Goal: Task Accomplishment & Management: Use online tool/utility

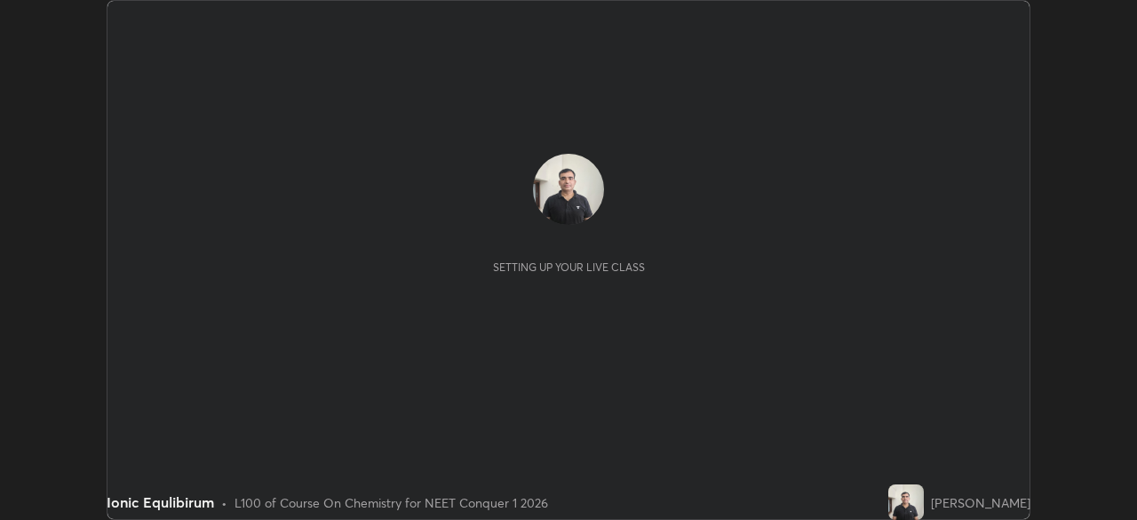
scroll to position [520, 1136]
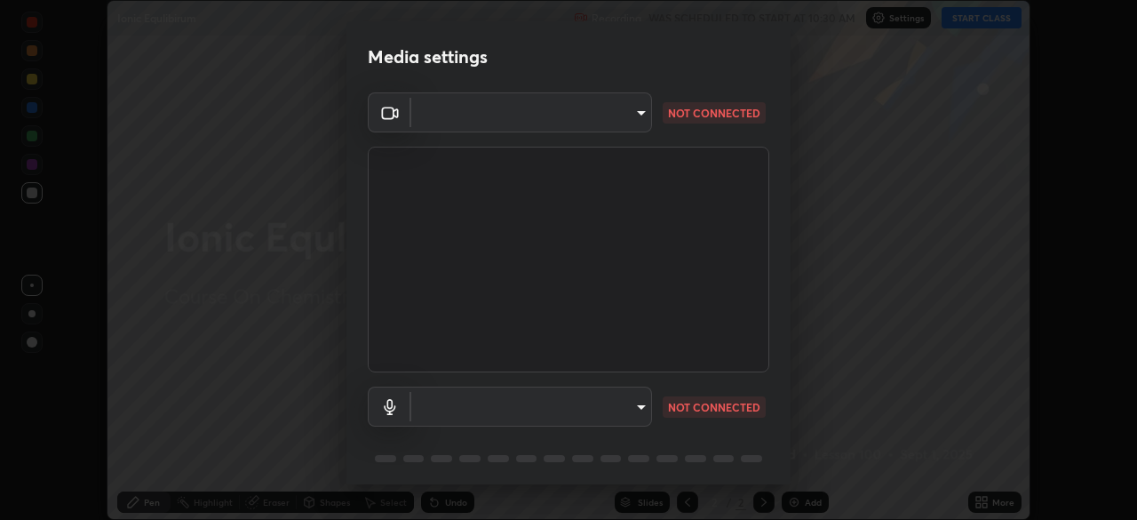
type input "94041621d18cc9dd34390ff77fa3d0b0b860356df96153333a0061212b2b3e48"
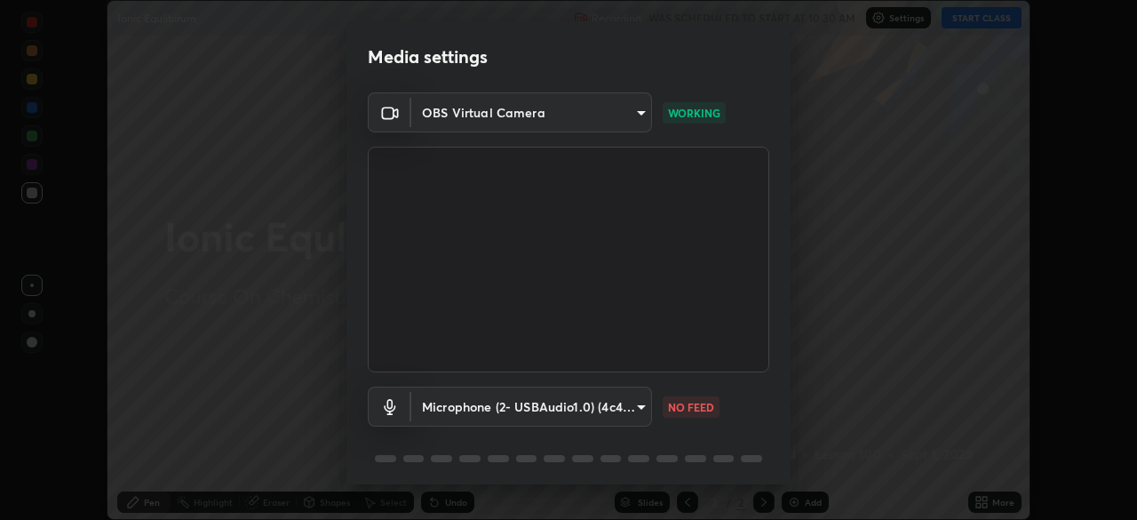
scroll to position [63, 0]
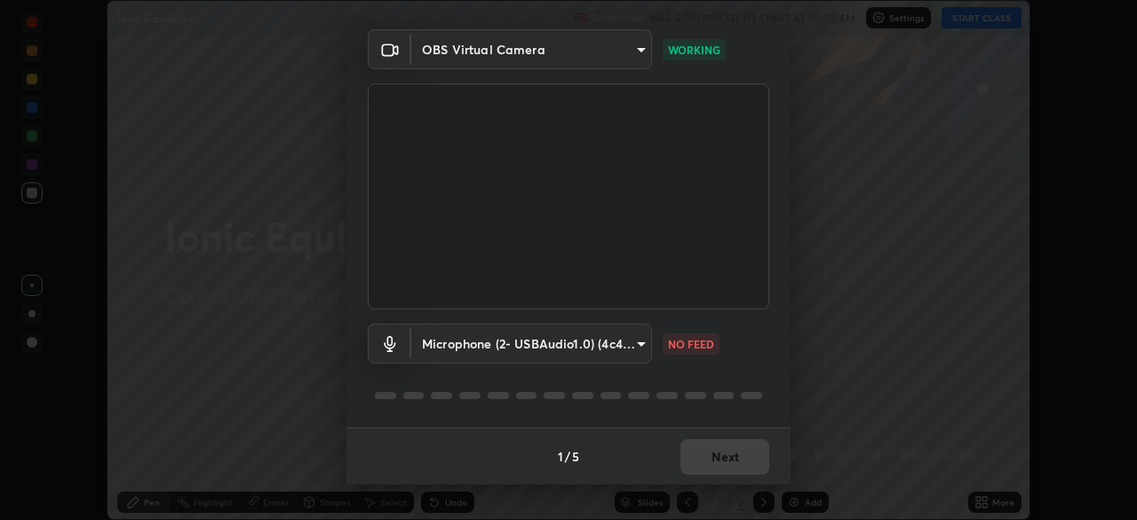
click at [636, 344] on body "Erase all Ionic Equlibirum Recording WAS SCHEDULED TO START AT 10:30 AM Setting…" at bounding box center [568, 260] width 1137 height 520
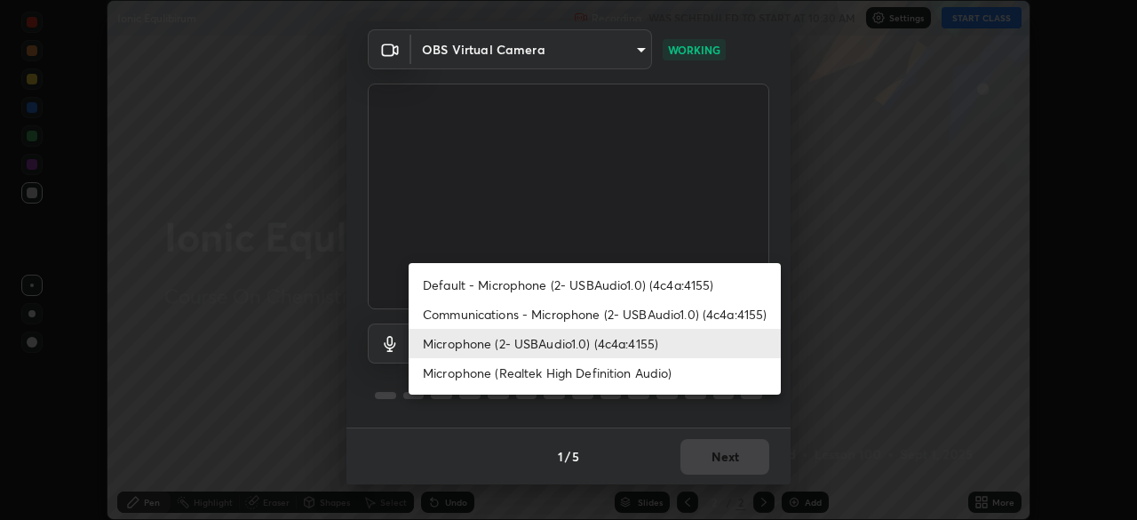
click at [680, 285] on li "Default - Microphone (2- USBAudio1.0) (4c4a:4155)" at bounding box center [595, 284] width 372 height 29
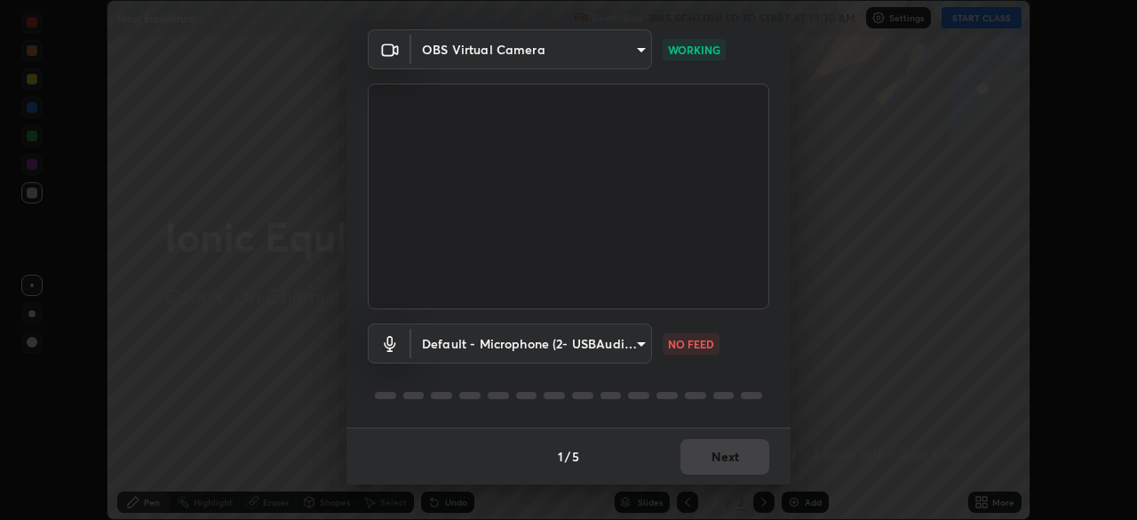
click at [641, 340] on body "Erase all Ionic Equlibirum Recording WAS SCHEDULED TO START AT 10:30 AM Setting…" at bounding box center [568, 260] width 1137 height 520
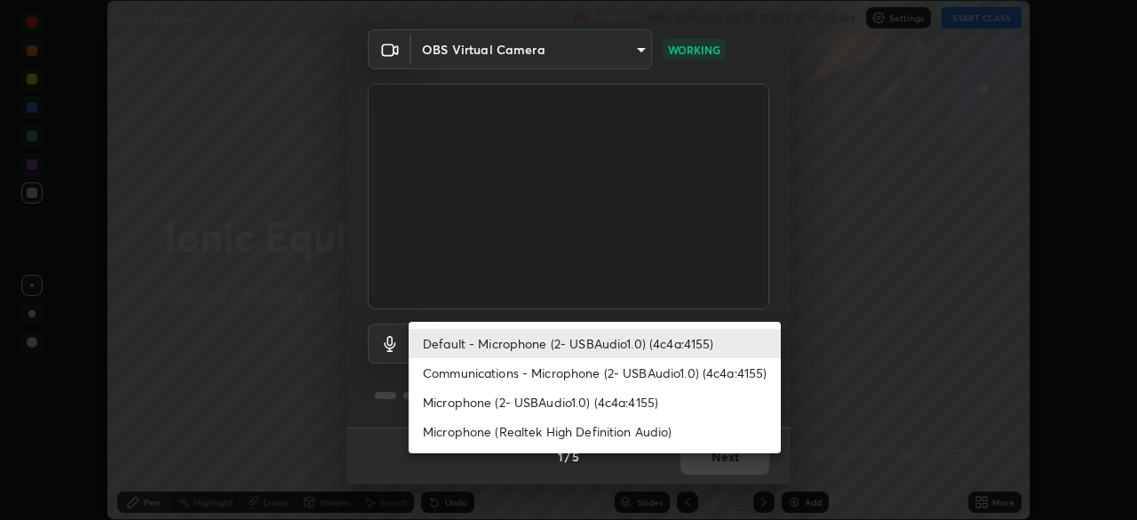
click at [654, 371] on li "Communications - Microphone (2- USBAudio1.0) (4c4a:4155)" at bounding box center [595, 372] width 372 height 29
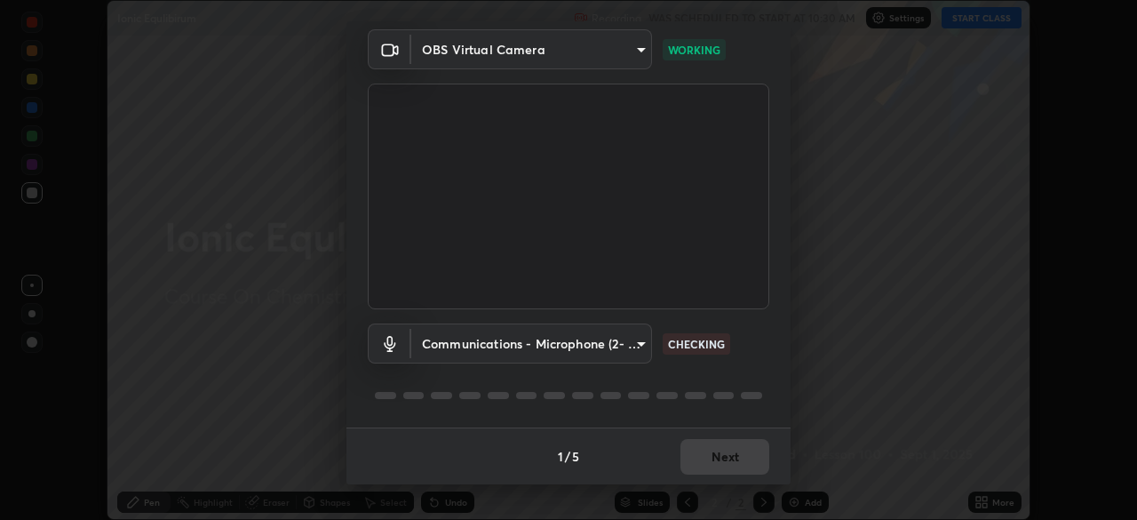
click at [639, 340] on body "Erase all Ionic Equlibirum Recording WAS SCHEDULED TO START AT 10:30 AM Setting…" at bounding box center [568, 260] width 1137 height 520
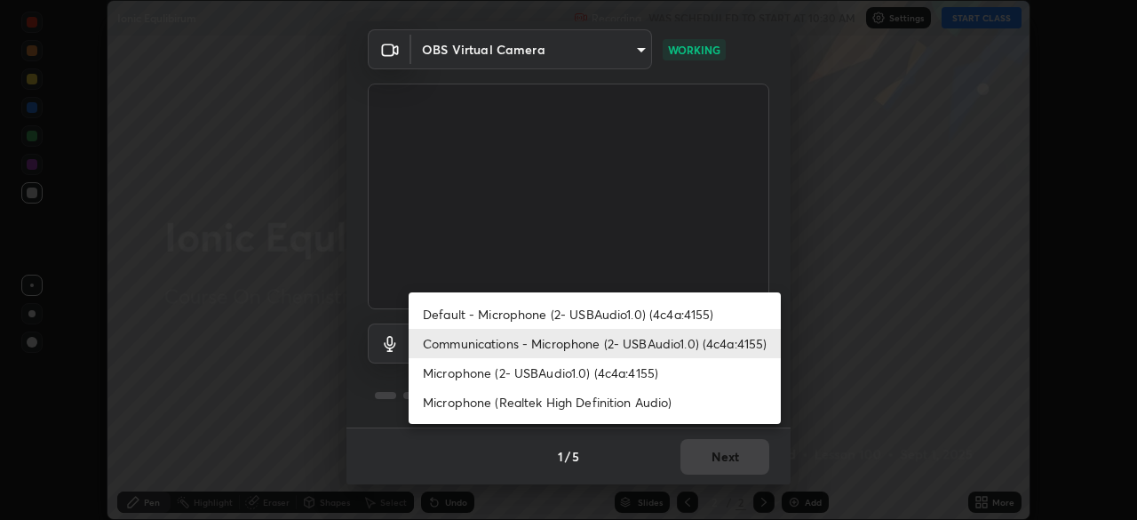
click at [644, 376] on li "Microphone (2- USBAudio1.0) (4c4a:4155)" at bounding box center [595, 372] width 372 height 29
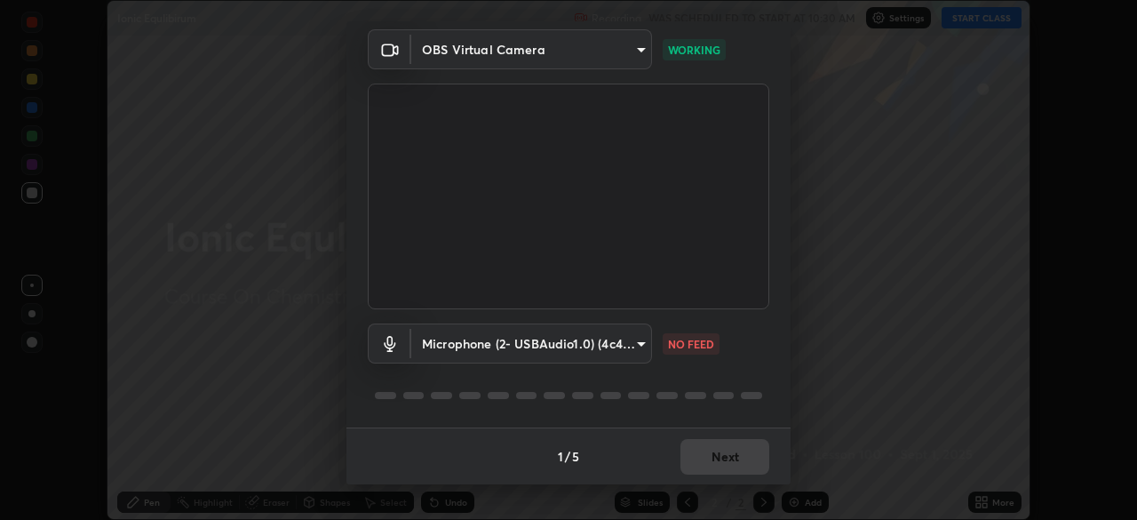
click at [639, 347] on body "Erase all Ionic Equlibirum Recording WAS SCHEDULED TO START AT 10:30 AM Setting…" at bounding box center [568, 260] width 1137 height 520
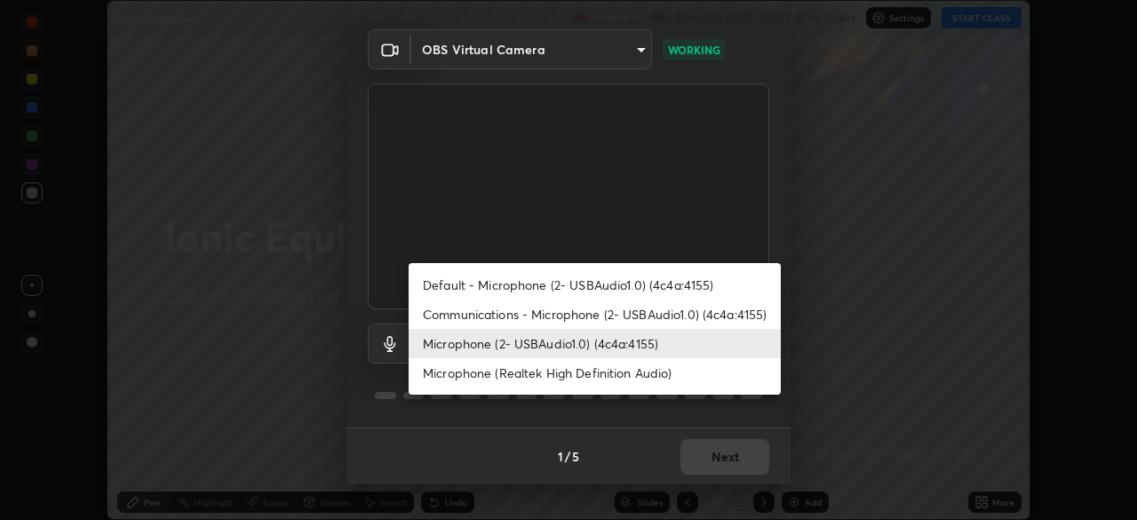
click at [646, 373] on li "Microphone (Realtek High Definition Audio)" at bounding box center [595, 372] width 372 height 29
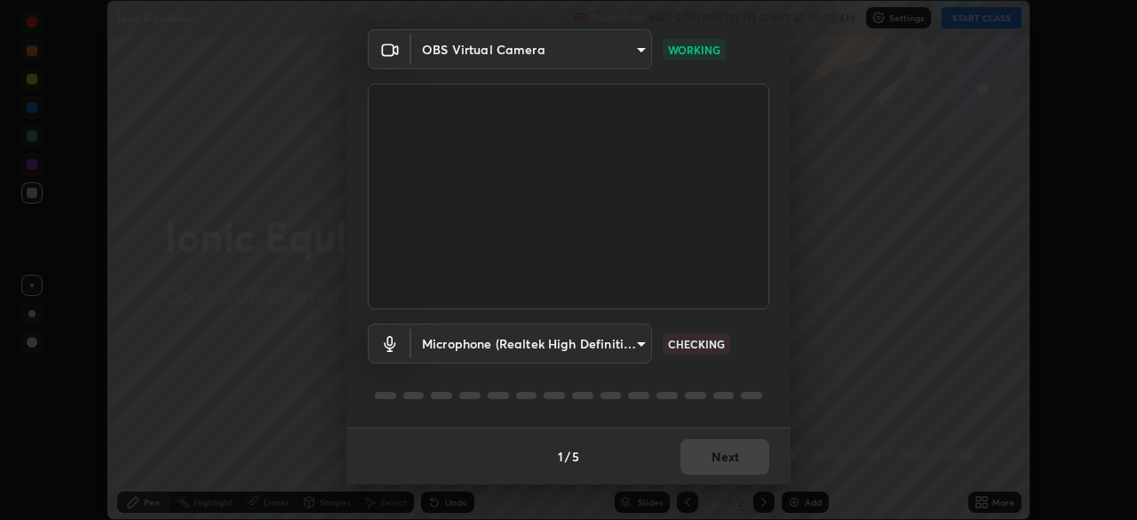
click at [638, 345] on body "Erase all Ionic Equlibirum Recording WAS SCHEDULED TO START AT 10:30 AM Setting…" at bounding box center [568, 260] width 1137 height 520
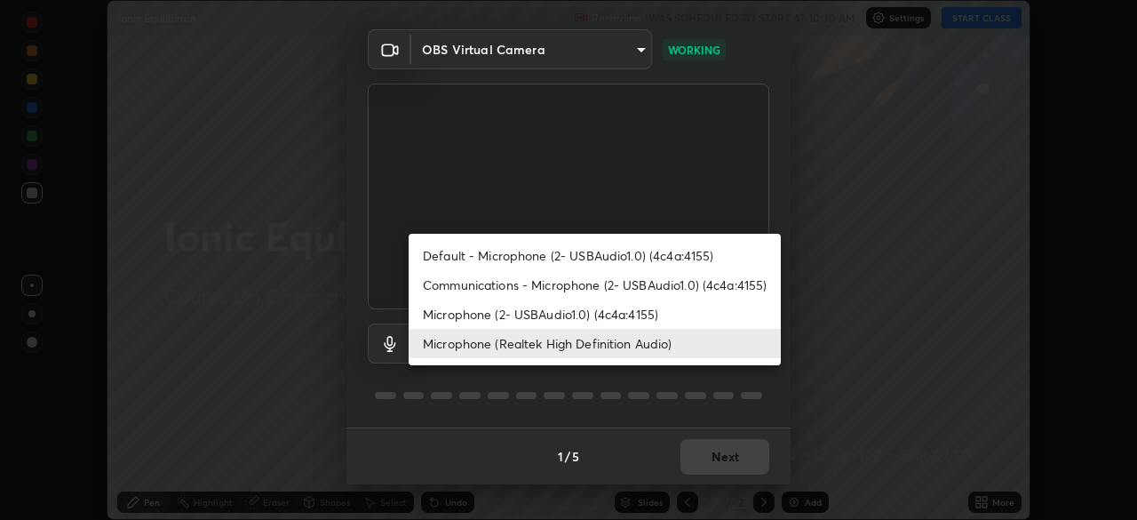
click at [660, 255] on li "Default - Microphone (2- USBAudio1.0) (4c4a:4155)" at bounding box center [595, 255] width 372 height 29
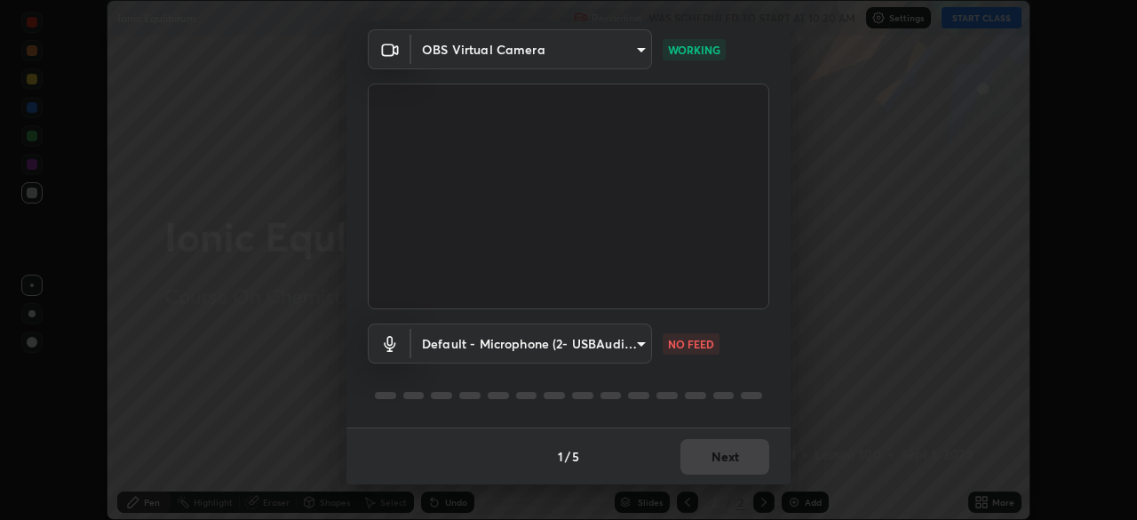
type input "default"
click at [639, 344] on body "Erase all Ionic Equlibirum Recording WAS SCHEDULED TO START AT 10:30 AM Setting…" at bounding box center [568, 260] width 1137 height 520
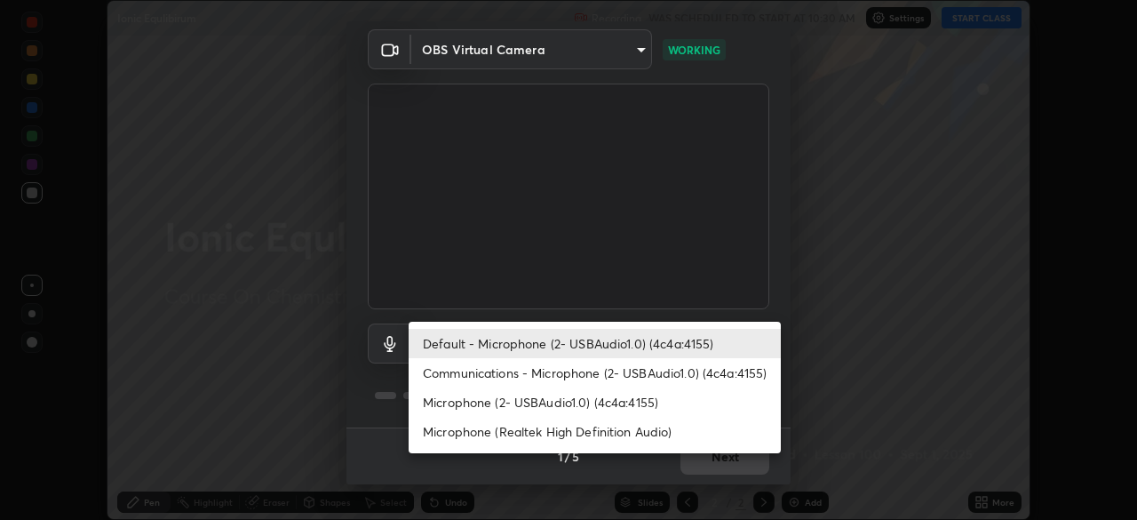
click at [776, 275] on div at bounding box center [568, 260] width 1137 height 520
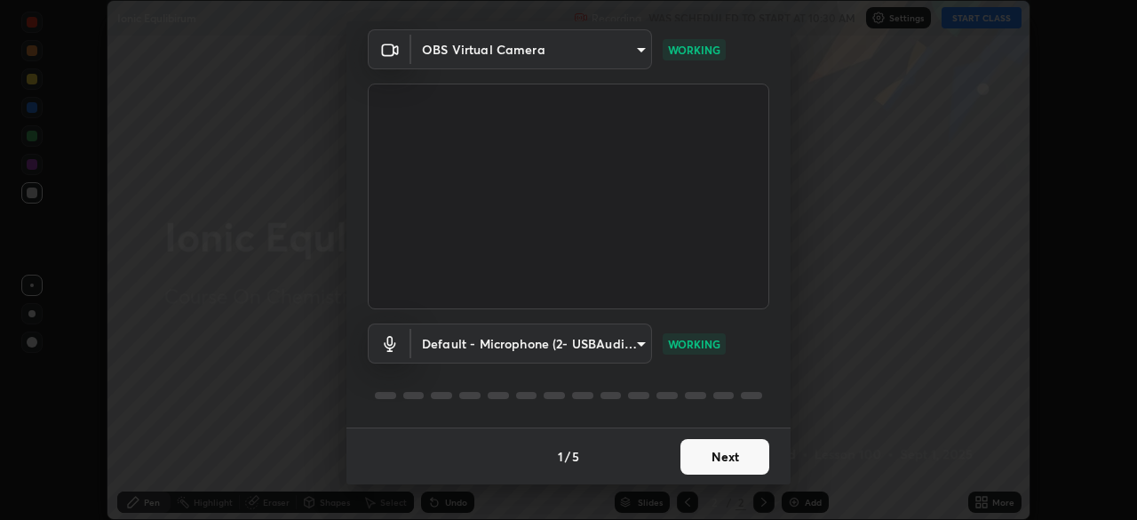
click at [702, 459] on button "Next" at bounding box center [725, 457] width 89 height 36
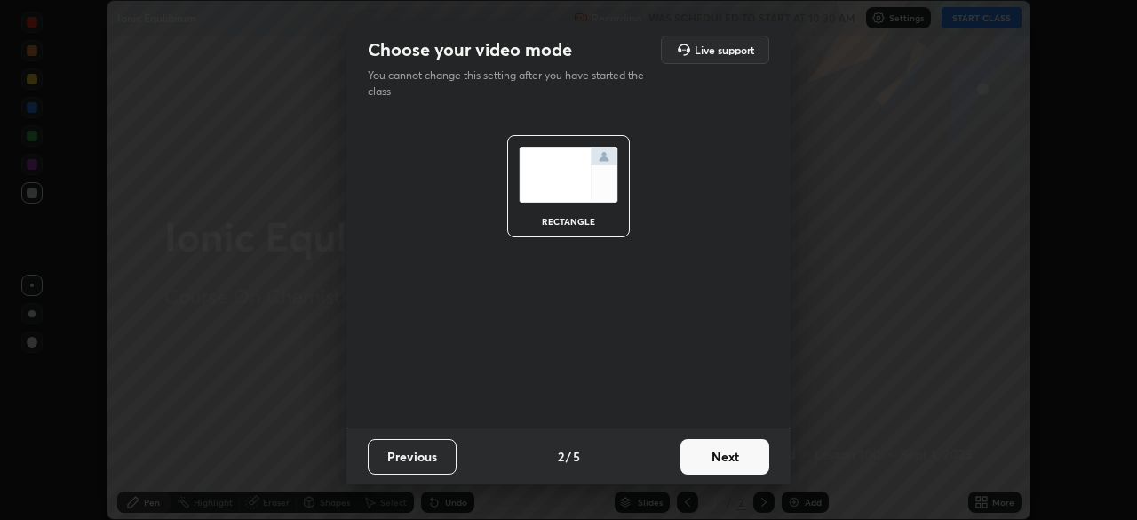
scroll to position [0, 0]
click at [706, 464] on button "Next" at bounding box center [725, 457] width 89 height 36
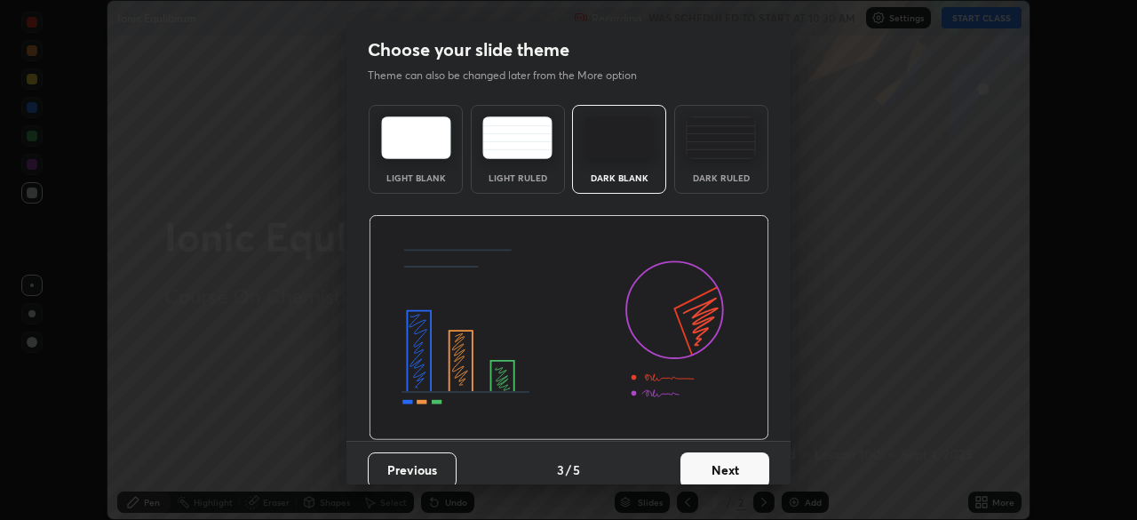
click at [705, 466] on button "Next" at bounding box center [725, 470] width 89 height 36
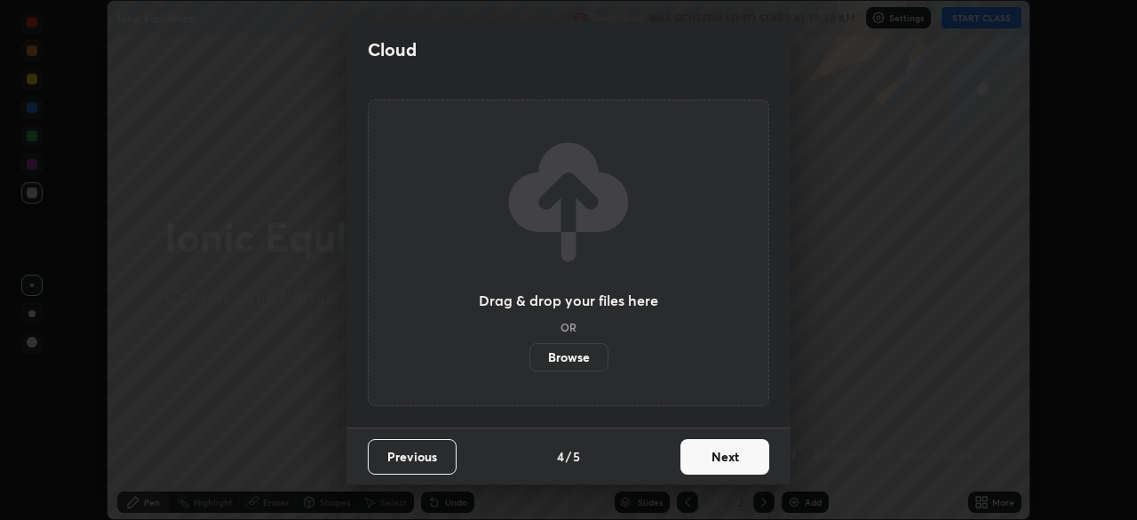
click at [711, 466] on button "Next" at bounding box center [725, 457] width 89 height 36
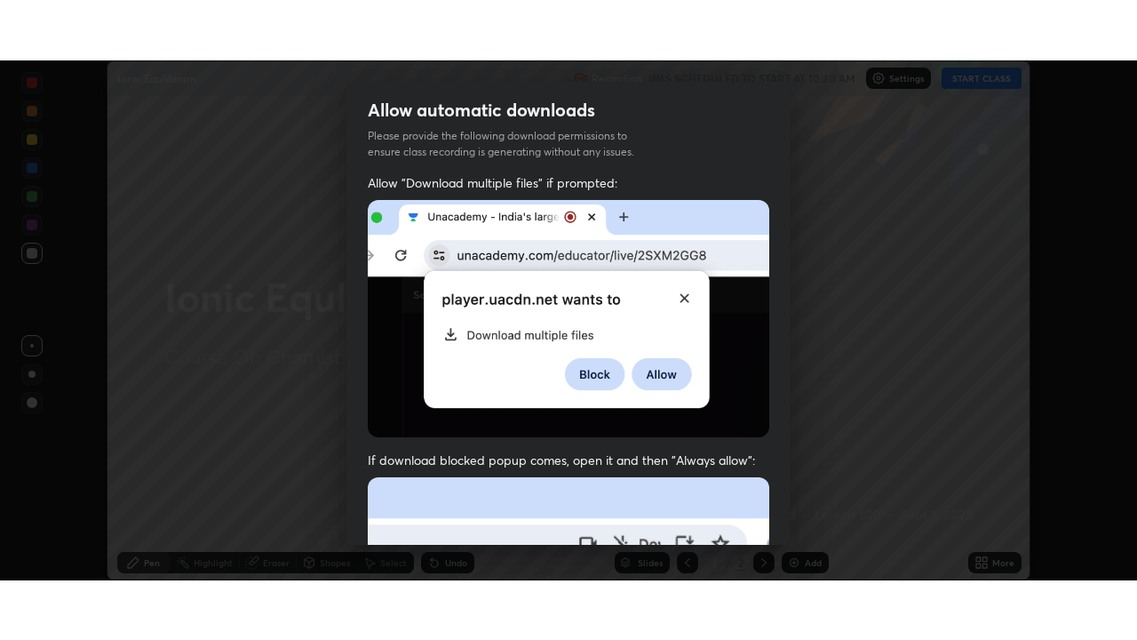
scroll to position [426, 0]
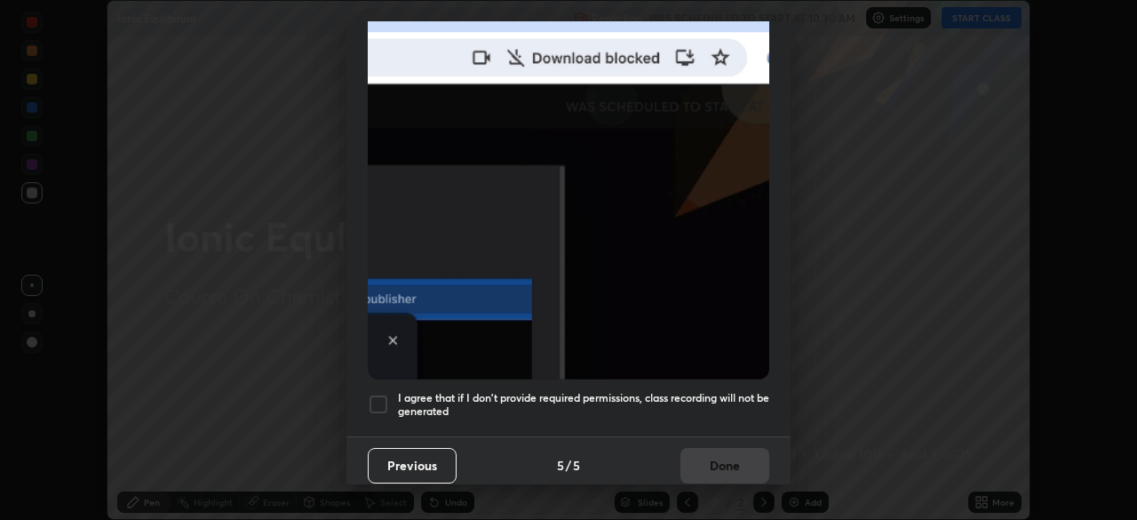
click at [374, 400] on div at bounding box center [378, 404] width 21 height 21
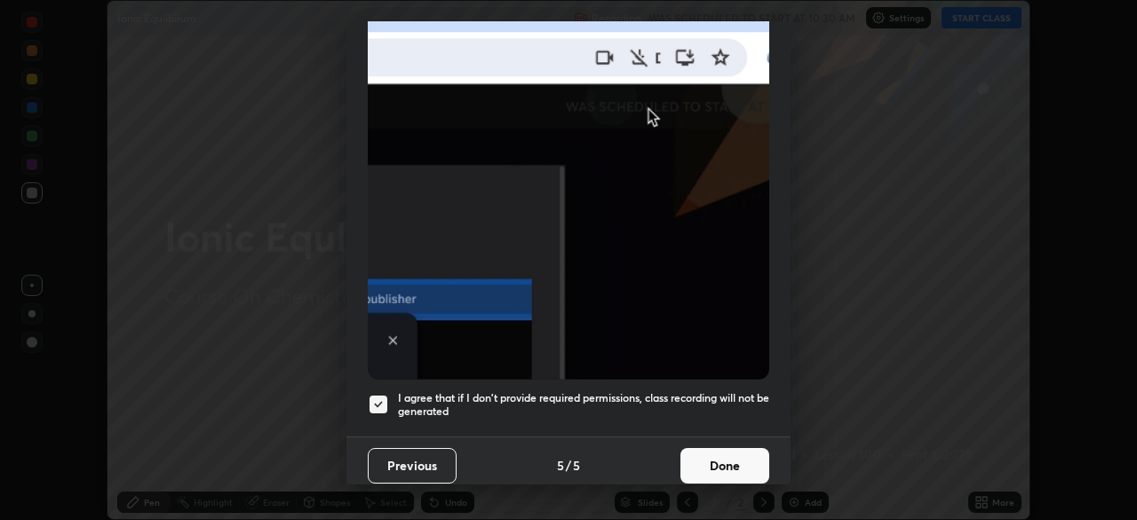
click at [707, 471] on button "Done" at bounding box center [725, 466] width 89 height 36
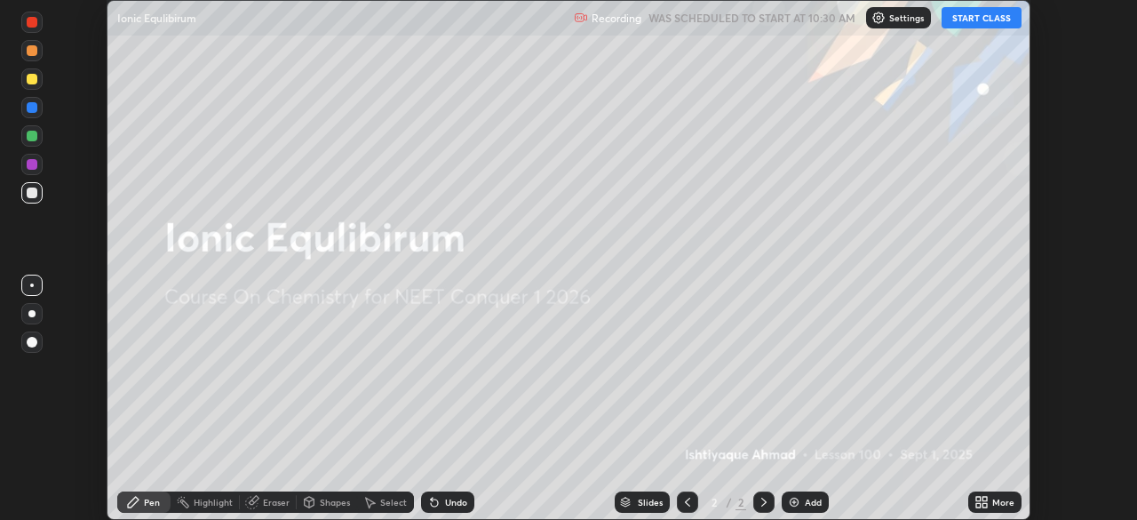
click at [965, 17] on button "START CLASS" at bounding box center [982, 17] width 80 height 21
click at [807, 502] on div "Add" at bounding box center [813, 502] width 17 height 9
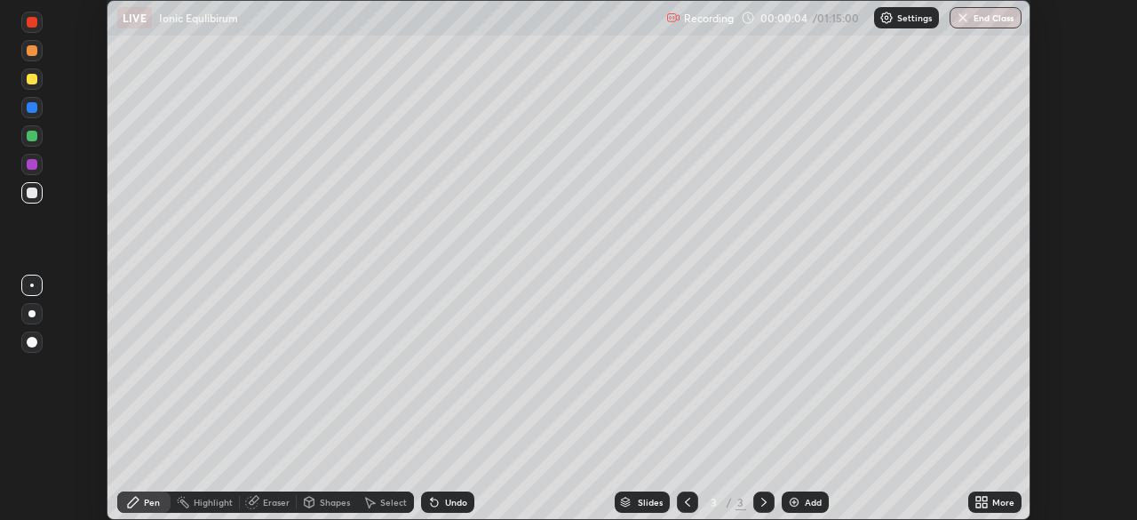
click at [991, 500] on div "More" at bounding box center [994, 501] width 53 height 21
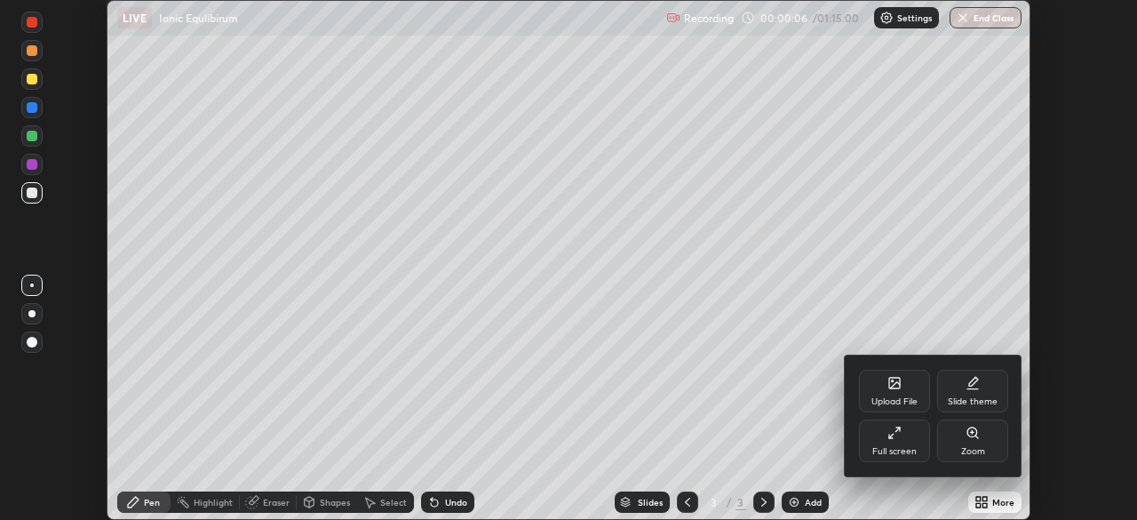
click at [909, 447] on div "Full screen" at bounding box center [894, 451] width 44 height 9
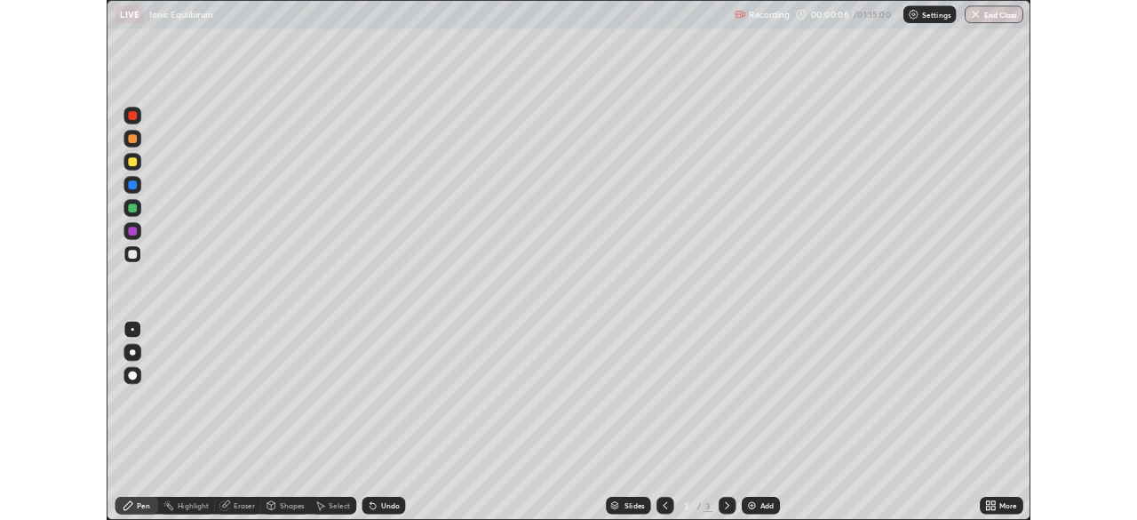
scroll to position [640, 1137]
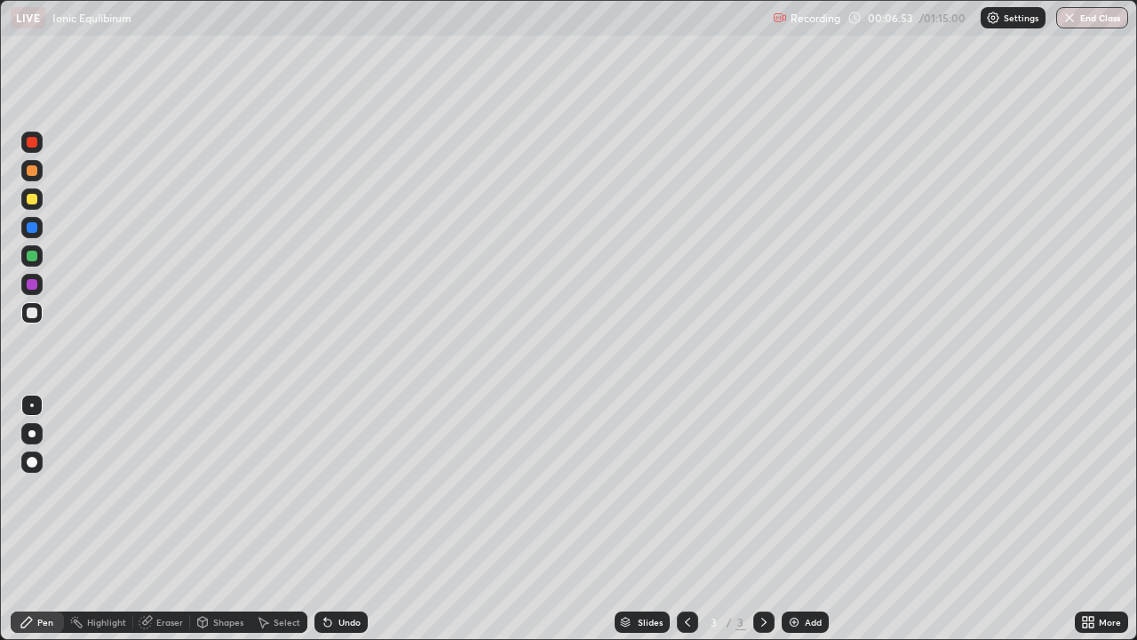
click at [33, 200] on div at bounding box center [32, 199] width 11 height 11
click at [795, 519] on img at bounding box center [794, 622] width 14 height 14
click at [33, 258] on div at bounding box center [32, 256] width 11 height 11
click at [34, 312] on div at bounding box center [32, 312] width 11 height 11
click at [35, 259] on div at bounding box center [32, 256] width 11 height 11
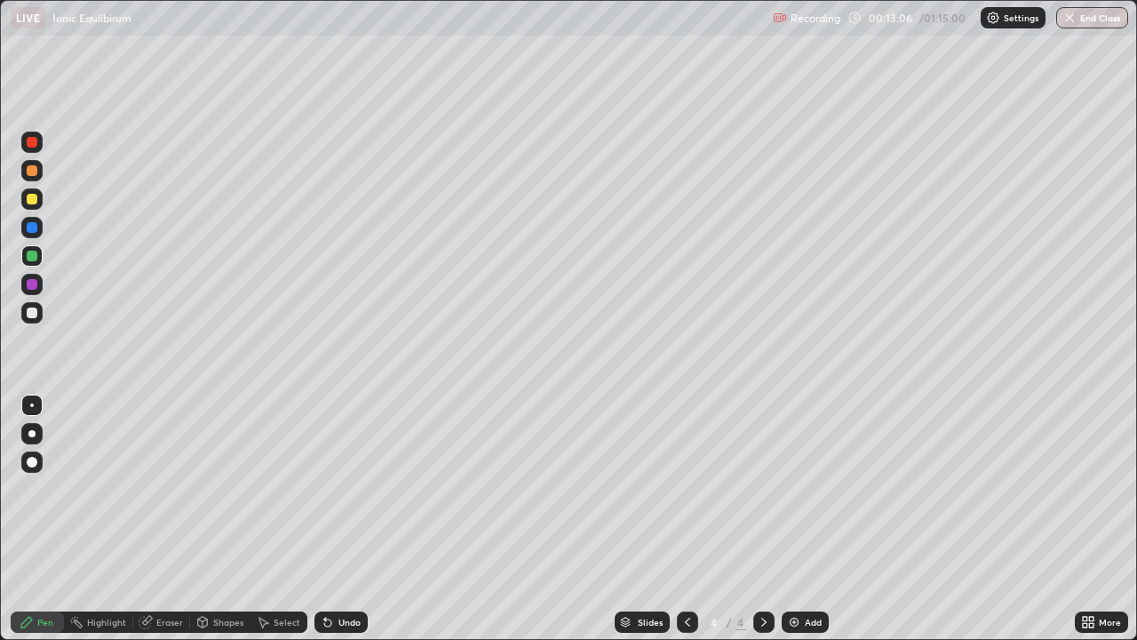
click at [26, 321] on div at bounding box center [31, 312] width 21 height 21
click at [177, 519] on div "Eraser" at bounding box center [169, 621] width 27 height 9
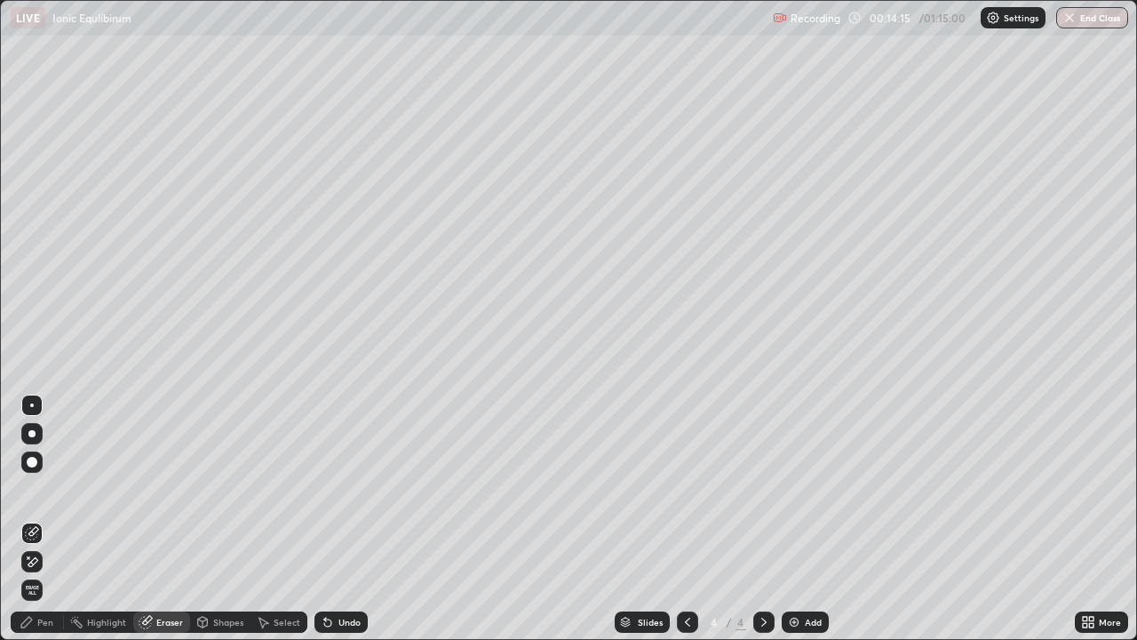
click at [36, 519] on icon at bounding box center [32, 533] width 14 height 14
click at [53, 519] on div "Pen" at bounding box center [37, 621] width 53 height 21
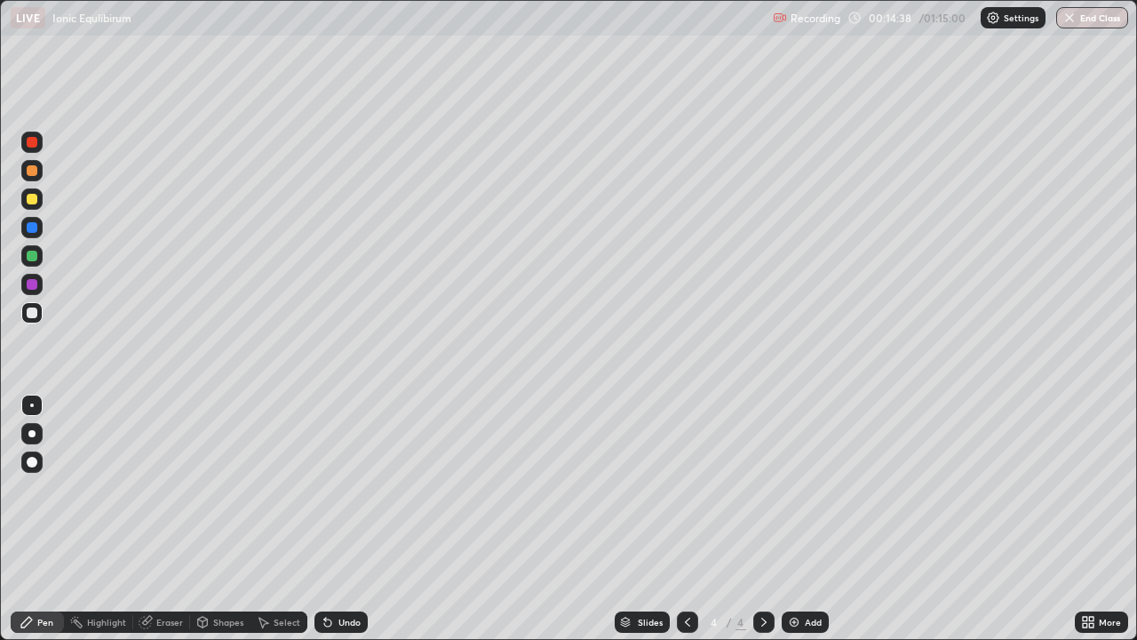
click at [798, 519] on img at bounding box center [794, 622] width 14 height 14
click at [34, 198] on div at bounding box center [32, 199] width 11 height 11
click at [32, 311] on div at bounding box center [32, 312] width 11 height 11
click at [793, 519] on img at bounding box center [794, 622] width 14 height 14
click at [686, 519] on icon at bounding box center [688, 622] width 14 height 14
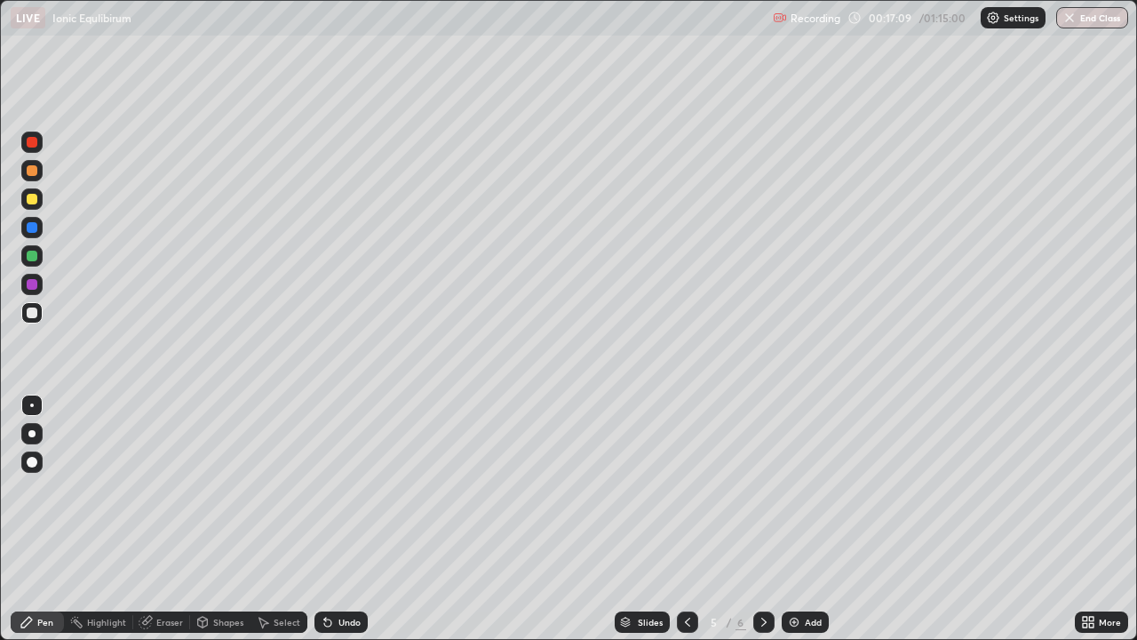
click at [685, 519] on icon at bounding box center [687, 621] width 5 height 9
click at [681, 519] on icon at bounding box center [688, 622] width 14 height 14
click at [760, 519] on icon at bounding box center [764, 622] width 14 height 14
click at [762, 519] on icon at bounding box center [764, 622] width 14 height 14
click at [791, 519] on img at bounding box center [794, 622] width 14 height 14
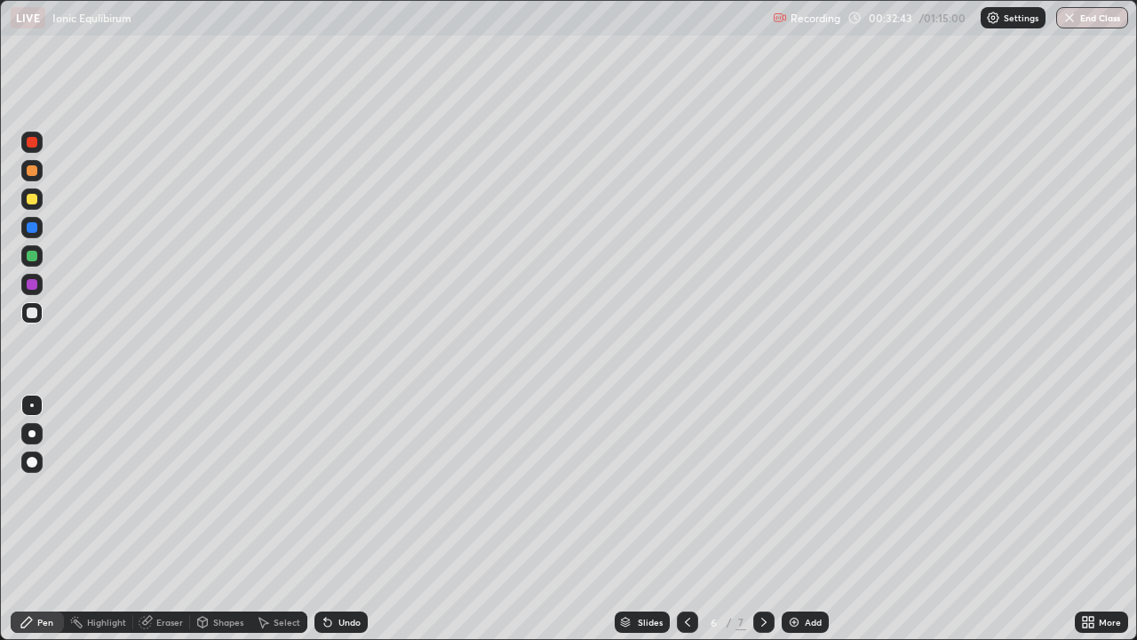
click at [34, 202] on div at bounding box center [32, 199] width 11 height 11
click at [34, 316] on div at bounding box center [32, 312] width 11 height 11
click at [34, 312] on div at bounding box center [32, 312] width 11 height 11
click at [31, 255] on div at bounding box center [32, 256] width 11 height 11
click at [31, 312] on div at bounding box center [32, 312] width 11 height 11
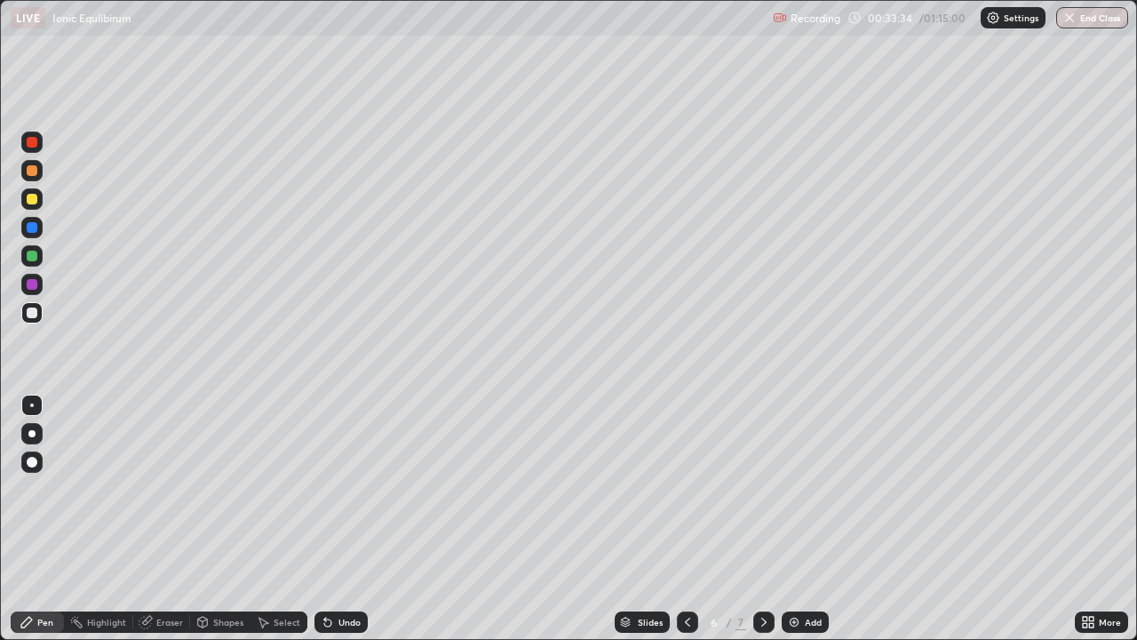
click at [29, 203] on div at bounding box center [32, 199] width 11 height 11
click at [31, 76] on div "Erase all" at bounding box center [32, 320] width 43 height 569
click at [43, 77] on div "Erase all" at bounding box center [32, 320] width 43 height 569
click at [40, 95] on div "Erase all" at bounding box center [32, 320] width 43 height 569
click at [30, 311] on div at bounding box center [32, 312] width 11 height 11
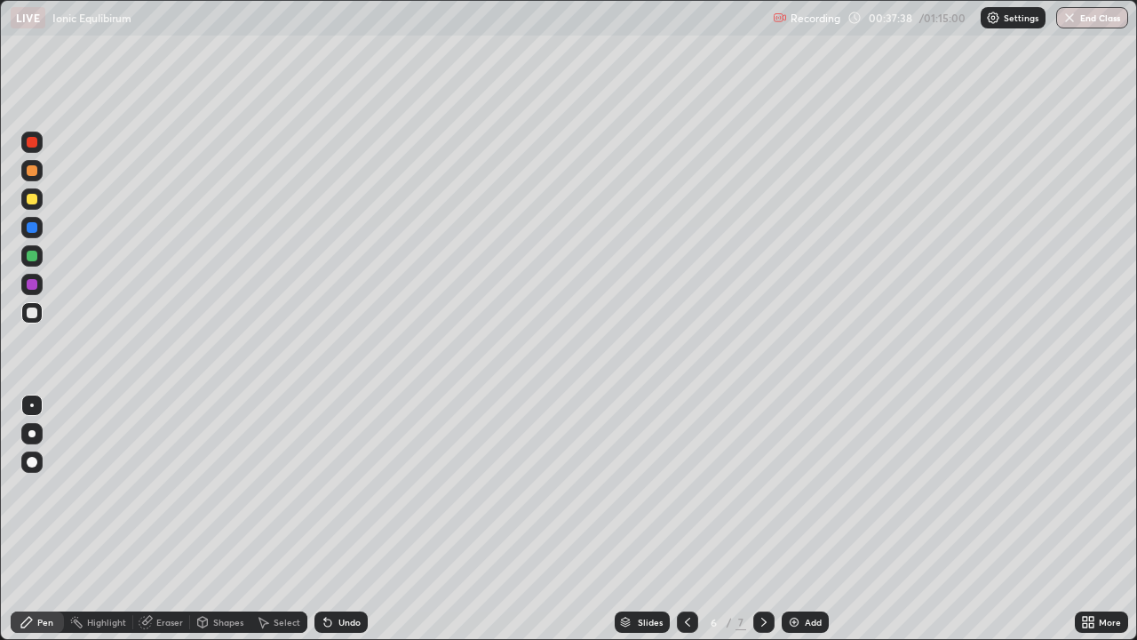
click at [155, 519] on div "Eraser" at bounding box center [161, 621] width 57 height 21
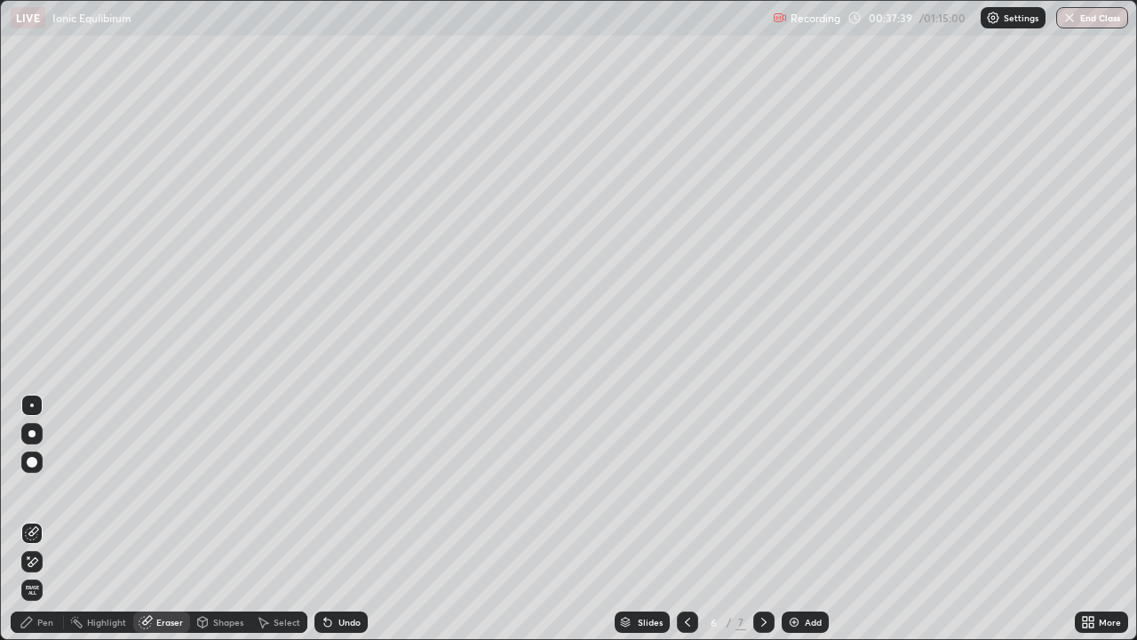
click at [31, 519] on icon at bounding box center [33, 531] width 10 height 9
click at [29, 519] on icon at bounding box center [27, 622] width 14 height 14
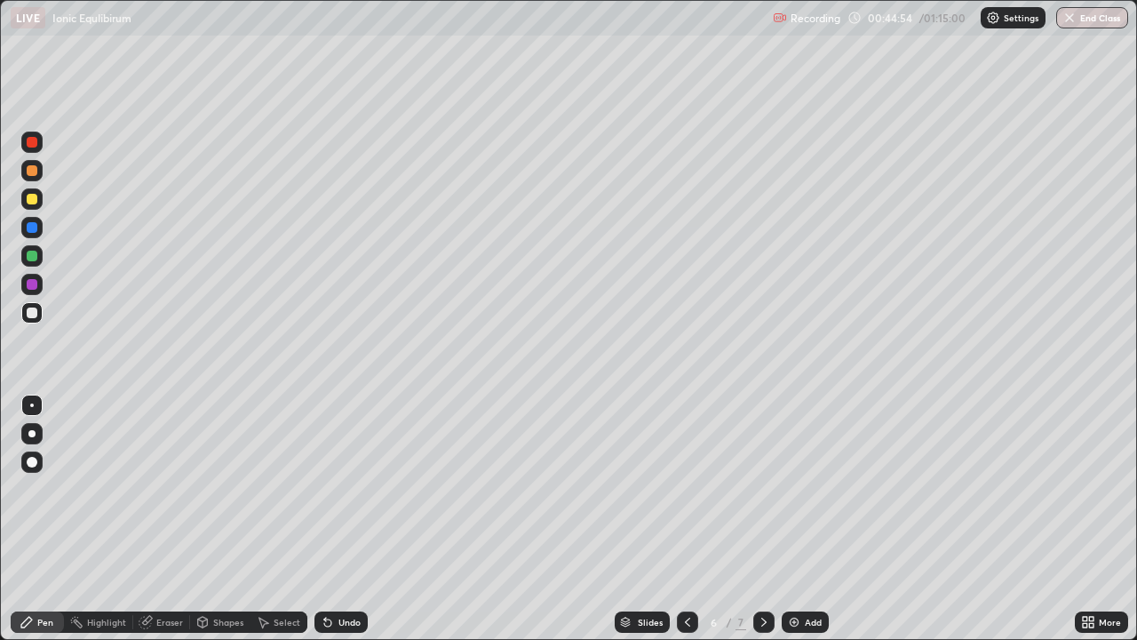
click at [796, 519] on img at bounding box center [794, 622] width 14 height 14
click at [32, 203] on div at bounding box center [32, 199] width 11 height 11
click at [30, 311] on div at bounding box center [32, 312] width 11 height 11
click at [30, 256] on div at bounding box center [32, 256] width 11 height 11
click at [35, 316] on div at bounding box center [32, 312] width 11 height 11
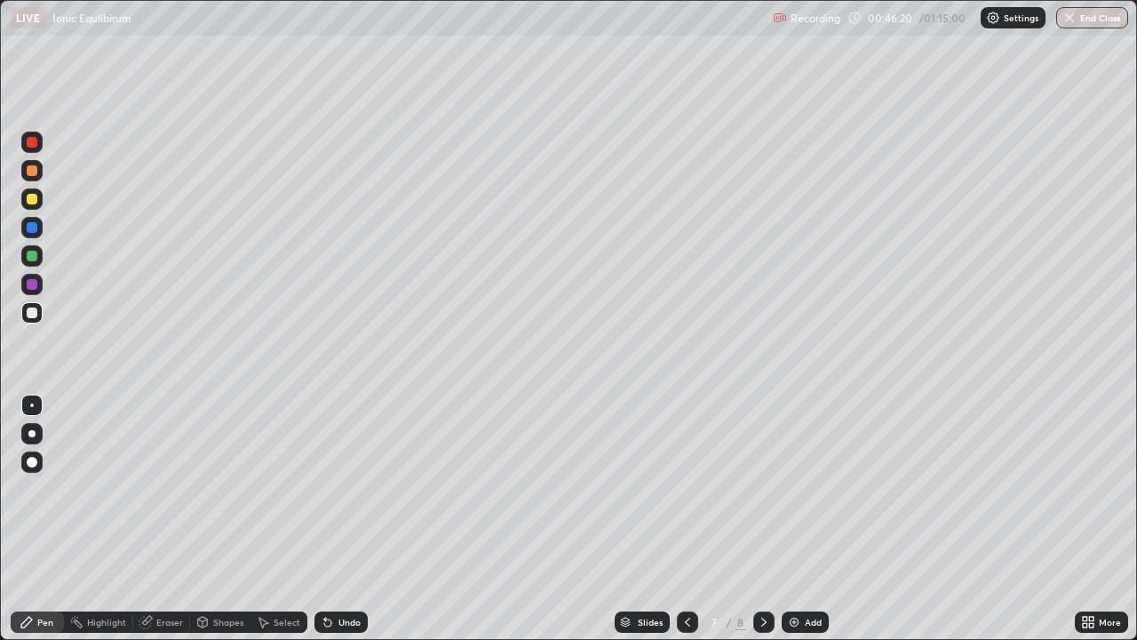
click at [156, 519] on div "Eraser" at bounding box center [169, 621] width 27 height 9
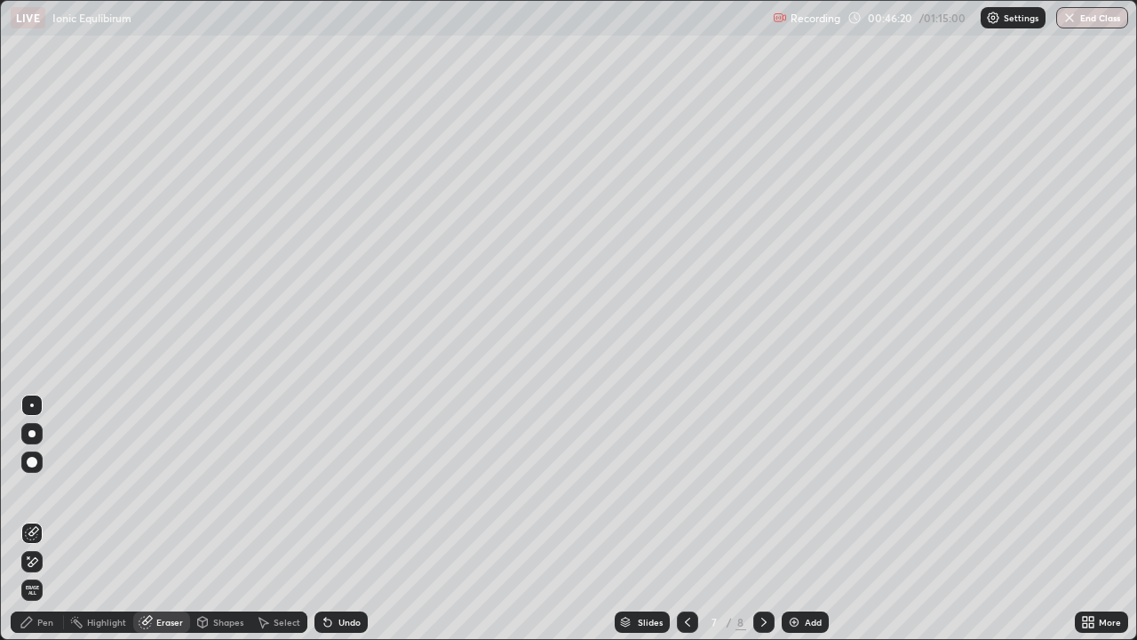
click at [31, 519] on icon at bounding box center [33, 531] width 10 height 9
click at [38, 519] on div "Pen" at bounding box center [45, 621] width 16 height 9
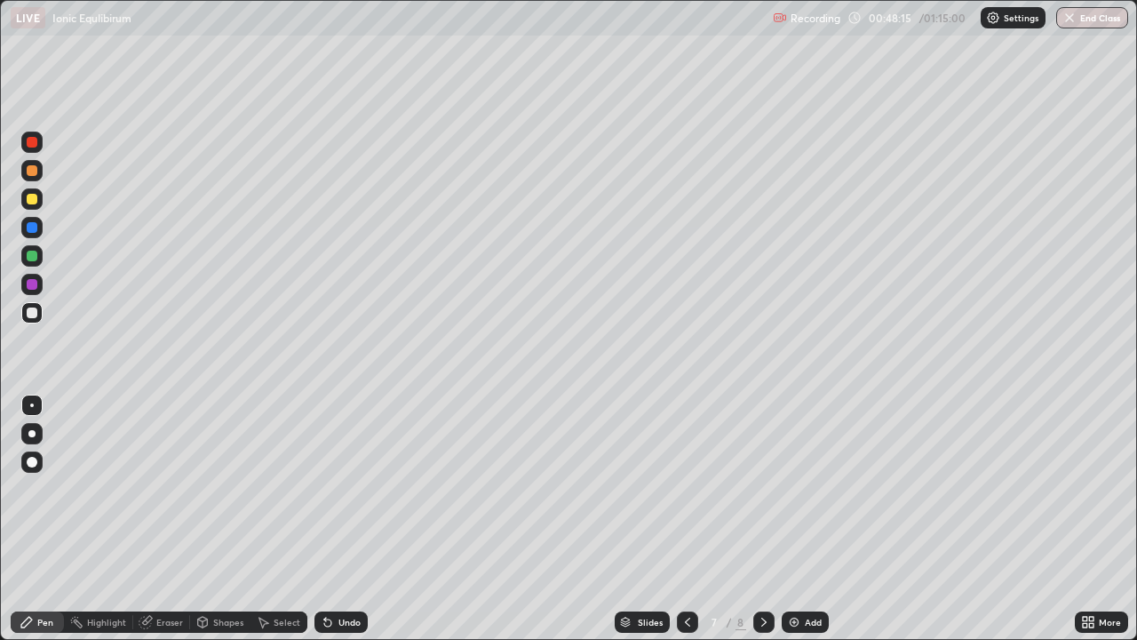
click at [799, 519] on img at bounding box center [794, 622] width 14 height 14
click at [686, 519] on icon at bounding box center [688, 622] width 14 height 14
click at [762, 519] on icon at bounding box center [764, 622] width 14 height 14
click at [168, 519] on div "Eraser" at bounding box center [161, 621] width 57 height 21
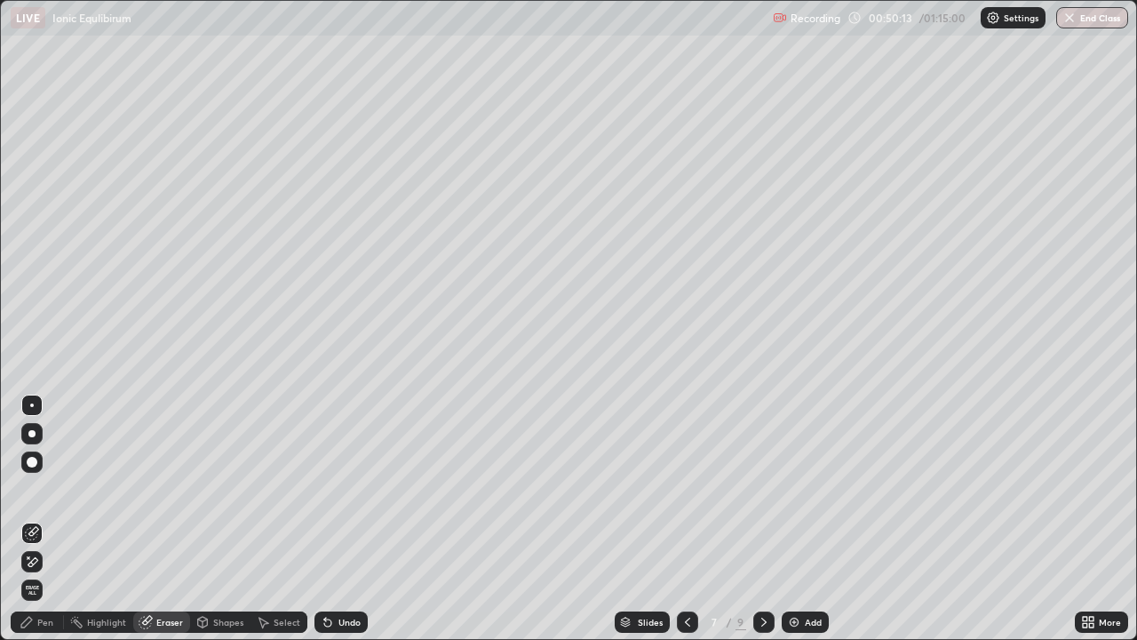
click at [32, 519] on icon at bounding box center [32, 533] width 14 height 14
click at [50, 519] on div "Pen" at bounding box center [37, 621] width 53 height 21
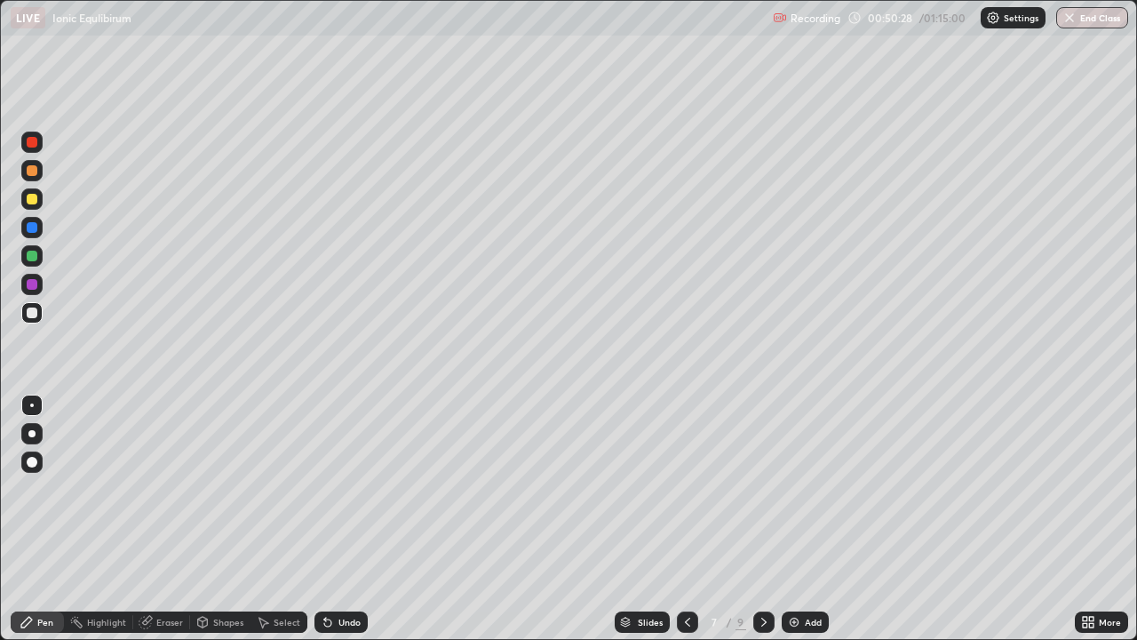
click at [35, 199] on div at bounding box center [32, 199] width 11 height 11
click at [794, 519] on img at bounding box center [794, 622] width 14 height 14
click at [684, 519] on div at bounding box center [686, 621] width 21 height 21
click at [682, 519] on icon at bounding box center [687, 622] width 14 height 14
click at [762, 519] on icon at bounding box center [764, 622] width 14 height 14
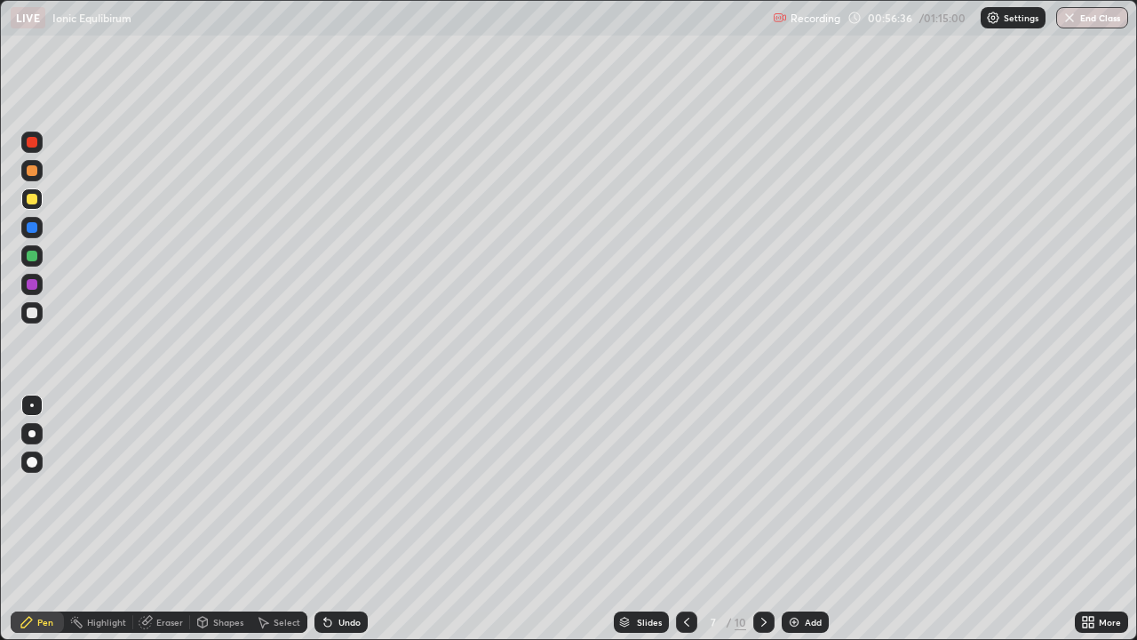
click at [798, 519] on img at bounding box center [794, 622] width 14 height 14
click at [689, 519] on icon at bounding box center [688, 622] width 14 height 14
click at [765, 519] on icon at bounding box center [764, 622] width 14 height 14
click at [32, 314] on div at bounding box center [32, 312] width 11 height 11
click at [686, 519] on icon at bounding box center [688, 622] width 14 height 14
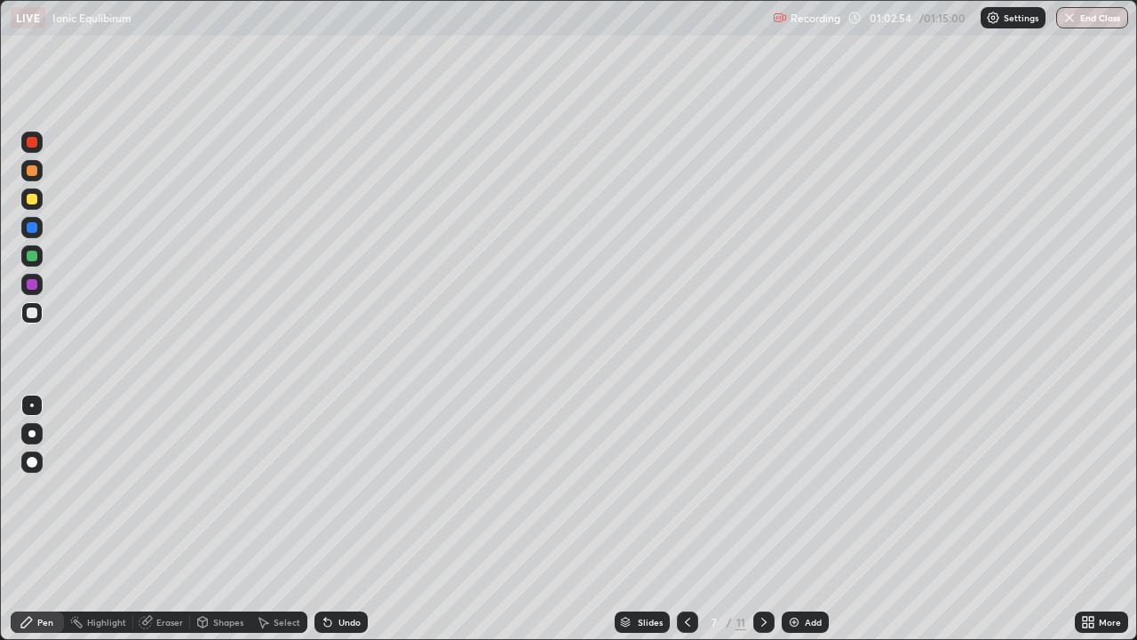
click at [762, 519] on icon at bounding box center [764, 622] width 14 height 14
click at [330, 519] on div "Undo" at bounding box center [341, 621] width 53 height 21
click at [764, 519] on icon at bounding box center [763, 621] width 5 height 9
click at [687, 519] on icon at bounding box center [688, 622] width 14 height 14
click at [686, 519] on icon at bounding box center [688, 622] width 14 height 14
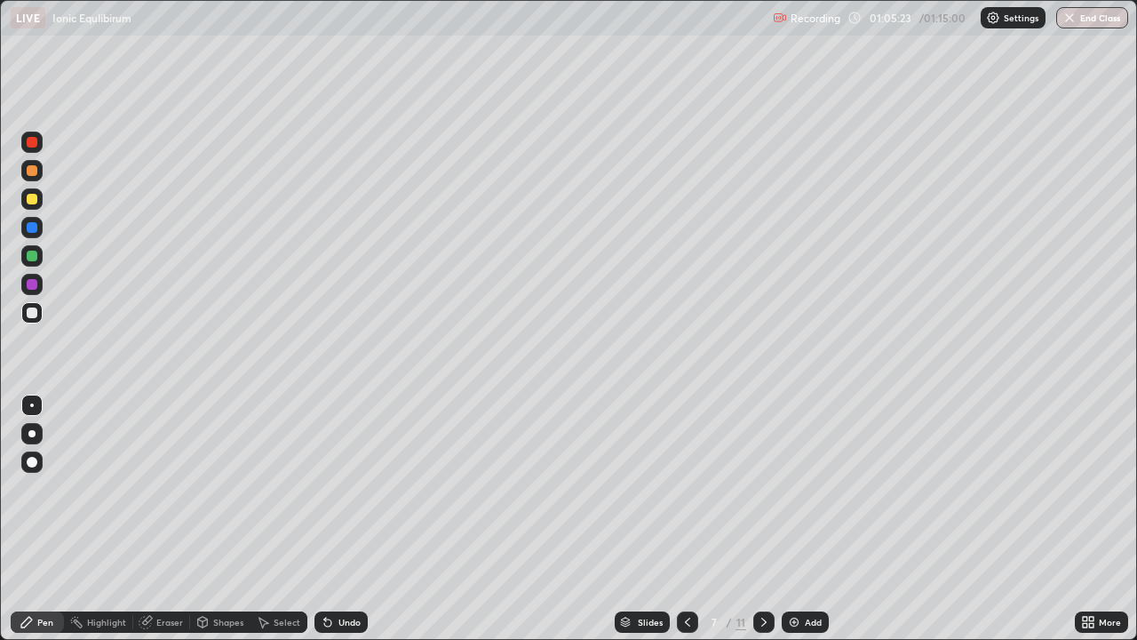
click at [764, 519] on icon at bounding box center [764, 622] width 14 height 14
click at [762, 519] on icon at bounding box center [763, 621] width 5 height 9
click at [686, 519] on icon at bounding box center [688, 622] width 14 height 14
click at [686, 519] on icon at bounding box center [687, 621] width 5 height 9
click at [762, 519] on icon at bounding box center [764, 622] width 14 height 14
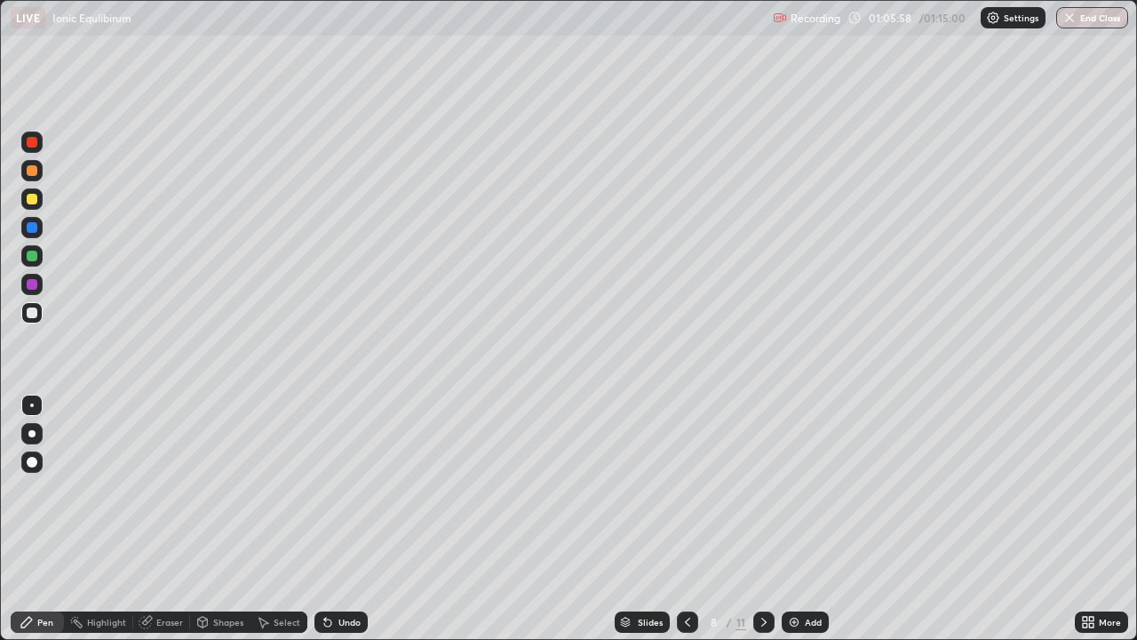
click at [689, 519] on icon at bounding box center [688, 622] width 14 height 14
click at [693, 519] on div at bounding box center [687, 621] width 21 height 21
click at [762, 519] on icon at bounding box center [764, 622] width 14 height 14
click at [764, 519] on icon at bounding box center [763, 621] width 5 height 9
click at [762, 519] on icon at bounding box center [764, 622] width 14 height 14
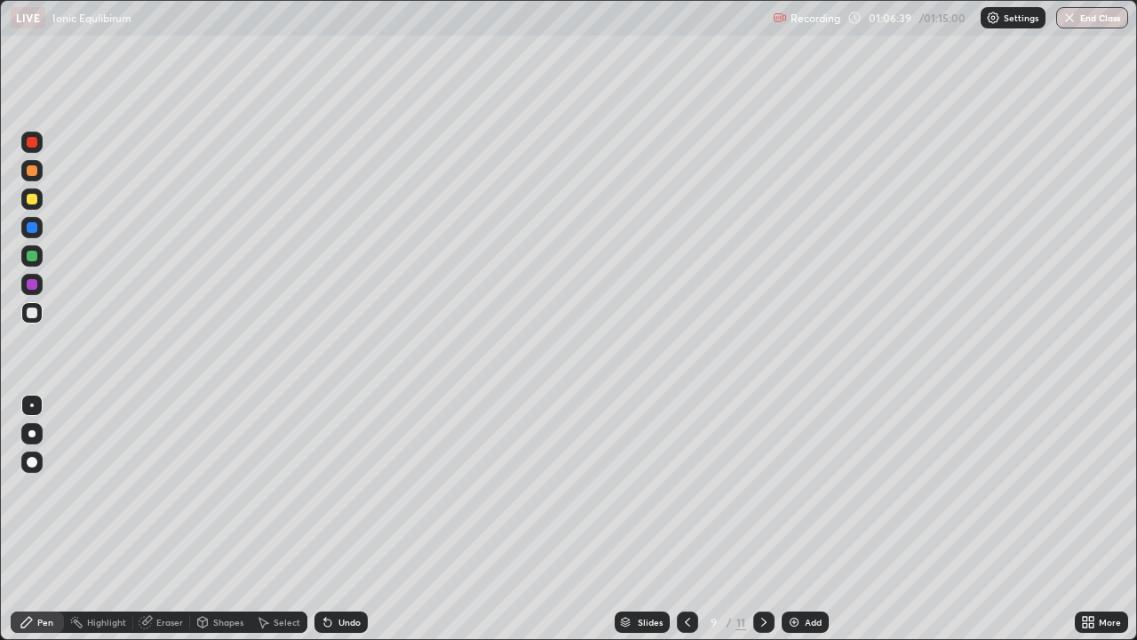
click at [684, 519] on icon at bounding box center [688, 622] width 14 height 14
click at [688, 519] on icon at bounding box center [688, 622] width 14 height 14
click at [762, 519] on icon at bounding box center [764, 622] width 14 height 14
click at [686, 519] on icon at bounding box center [688, 622] width 14 height 14
click at [685, 519] on icon at bounding box center [688, 622] width 14 height 14
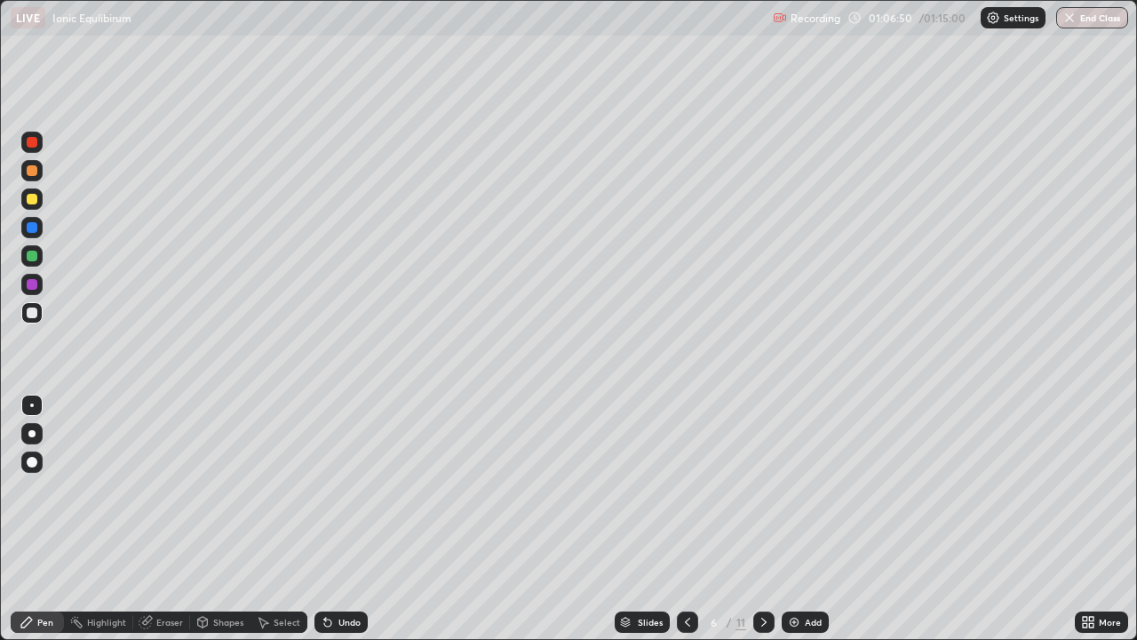
click at [762, 519] on icon at bounding box center [764, 622] width 14 height 14
click at [761, 519] on icon at bounding box center [764, 622] width 14 height 14
click at [764, 519] on icon at bounding box center [764, 622] width 14 height 14
click at [686, 519] on icon at bounding box center [688, 622] width 14 height 14
click at [685, 519] on icon at bounding box center [687, 621] width 5 height 9
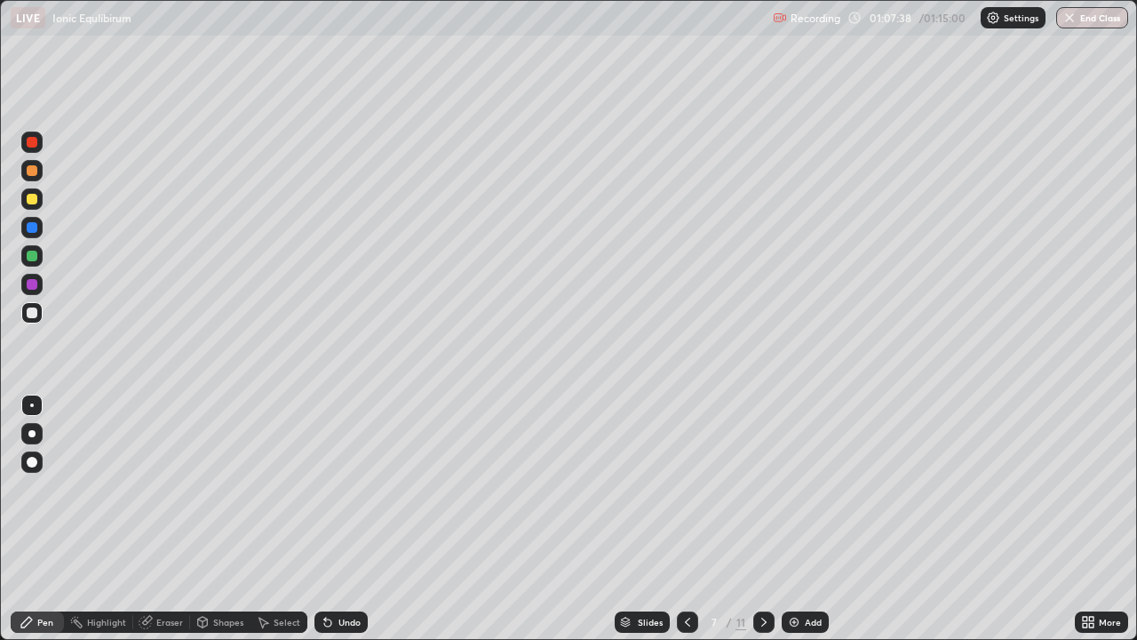
click at [762, 519] on icon at bounding box center [764, 622] width 14 height 14
click at [688, 519] on icon at bounding box center [688, 622] width 14 height 14
click at [762, 519] on icon at bounding box center [764, 622] width 14 height 14
click at [1097, 23] on button "End Class" at bounding box center [1093, 17] width 70 height 21
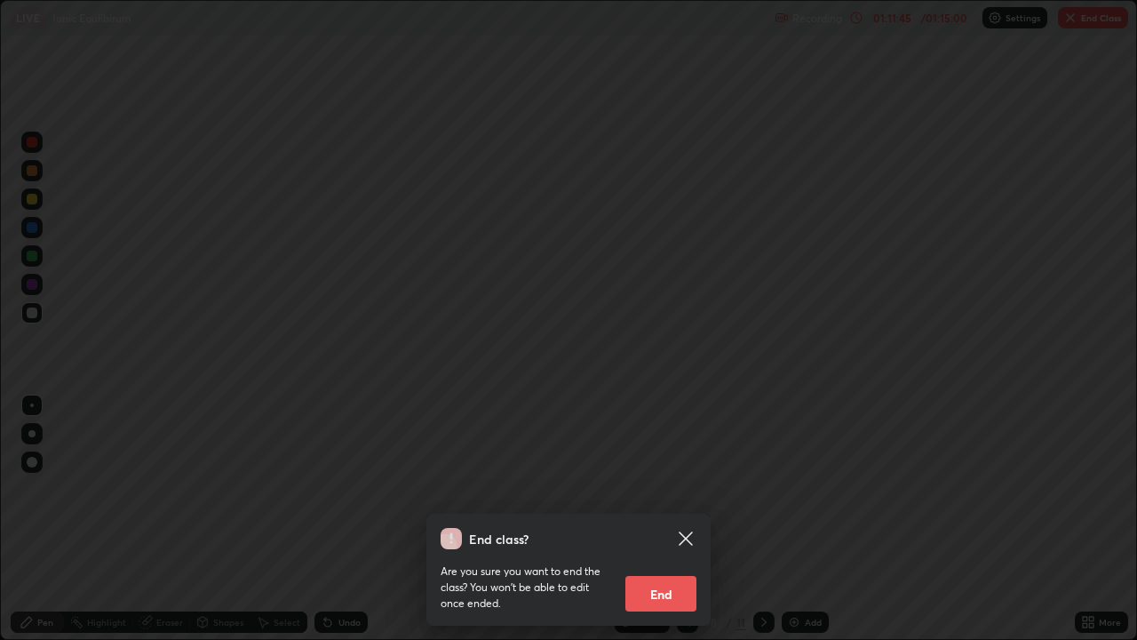
click at [675, 519] on button "End" at bounding box center [660, 594] width 71 height 36
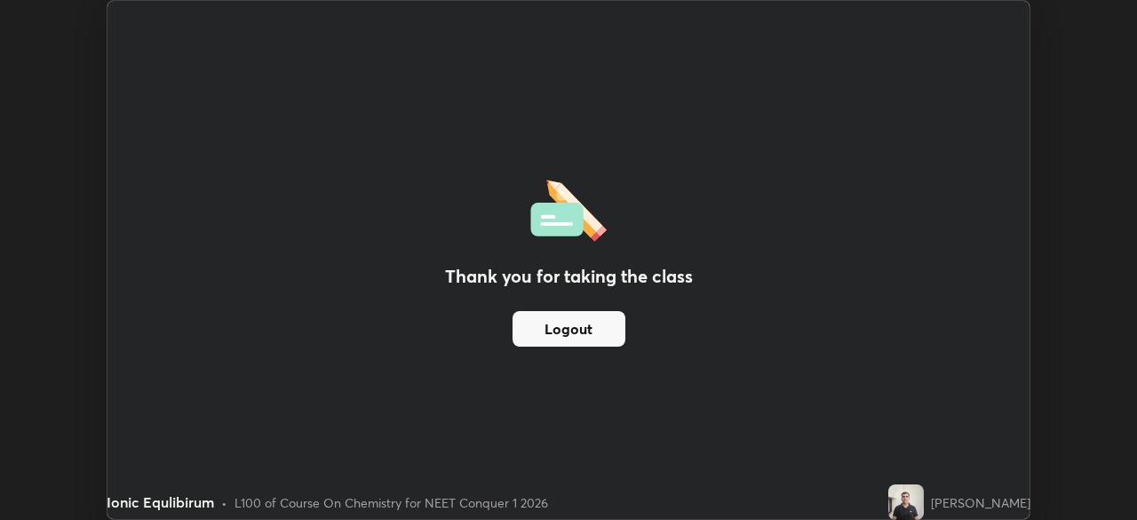
scroll to position [88324, 87706]
